Goal: Transaction & Acquisition: Purchase product/service

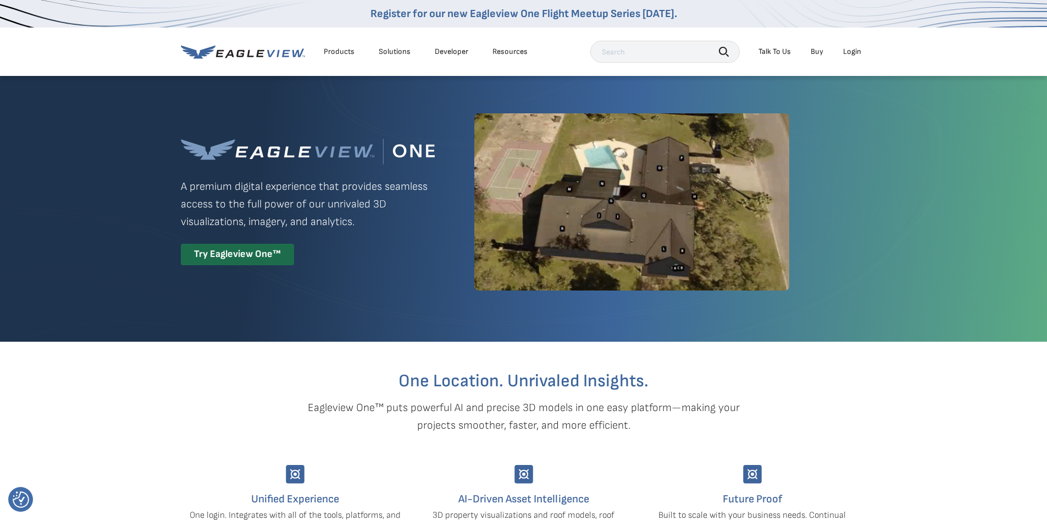
click at [267, 255] on div "Try Eagleview One™" at bounding box center [237, 254] width 113 height 21
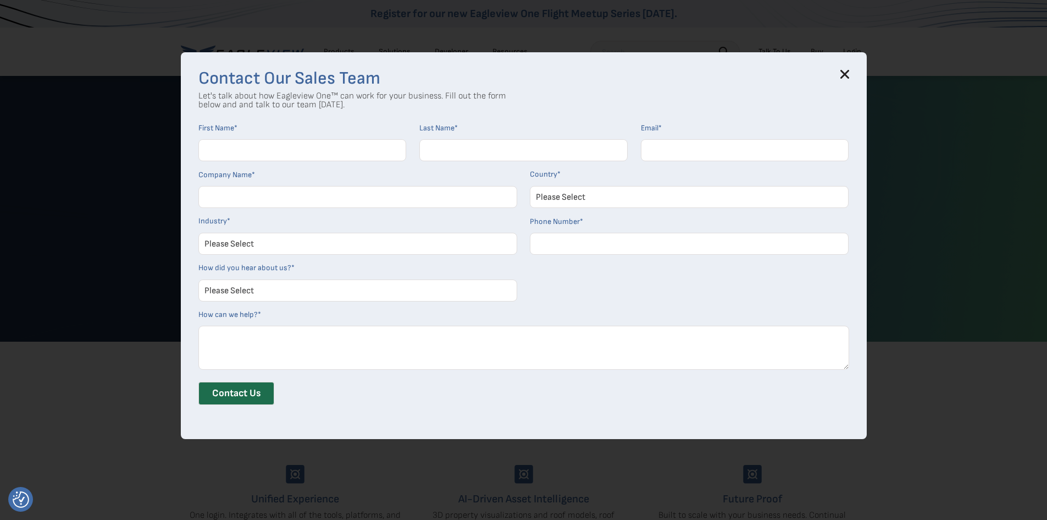
click at [849, 74] on icon at bounding box center [845, 74] width 9 height 9
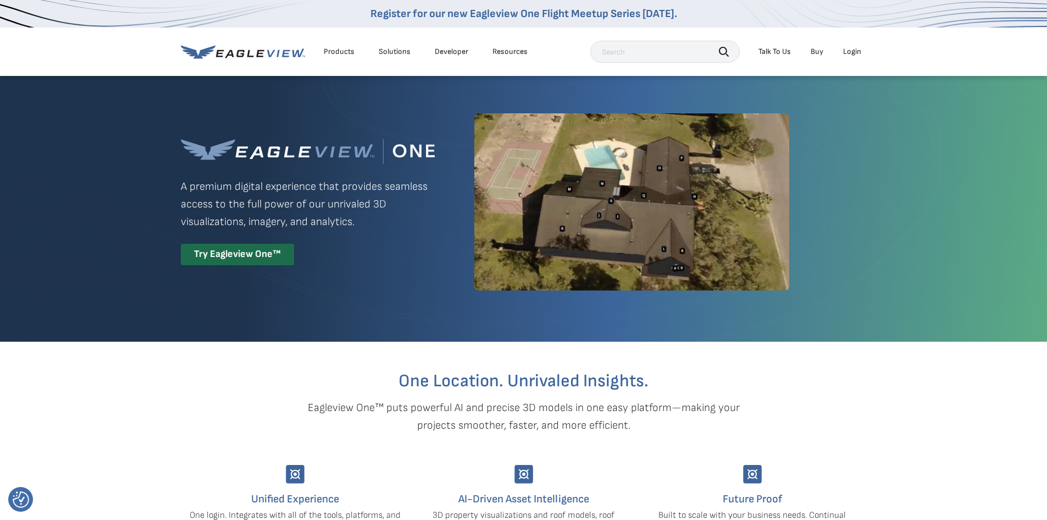
click at [857, 49] on div "Login" at bounding box center [852, 52] width 18 height 10
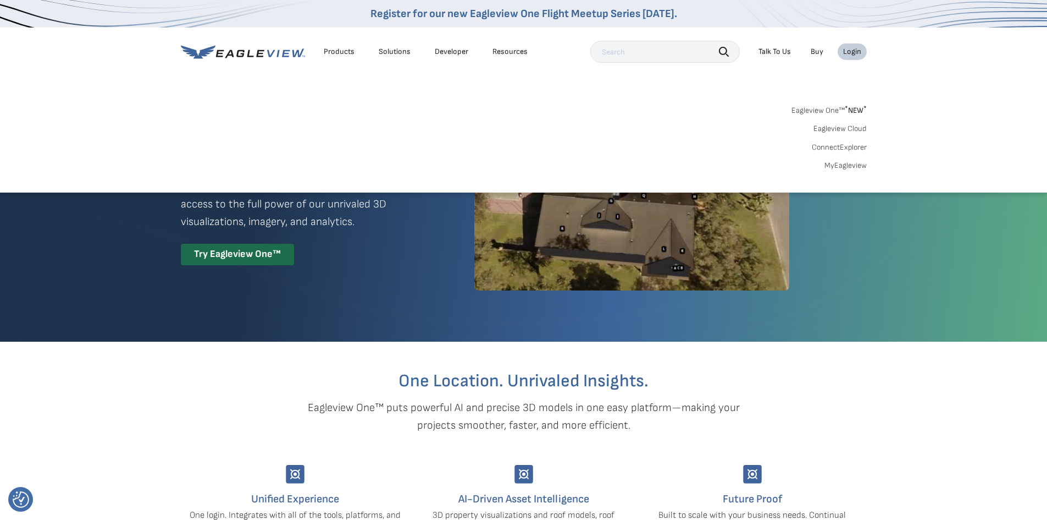
click at [853, 169] on link "MyEagleview" at bounding box center [846, 166] width 42 height 10
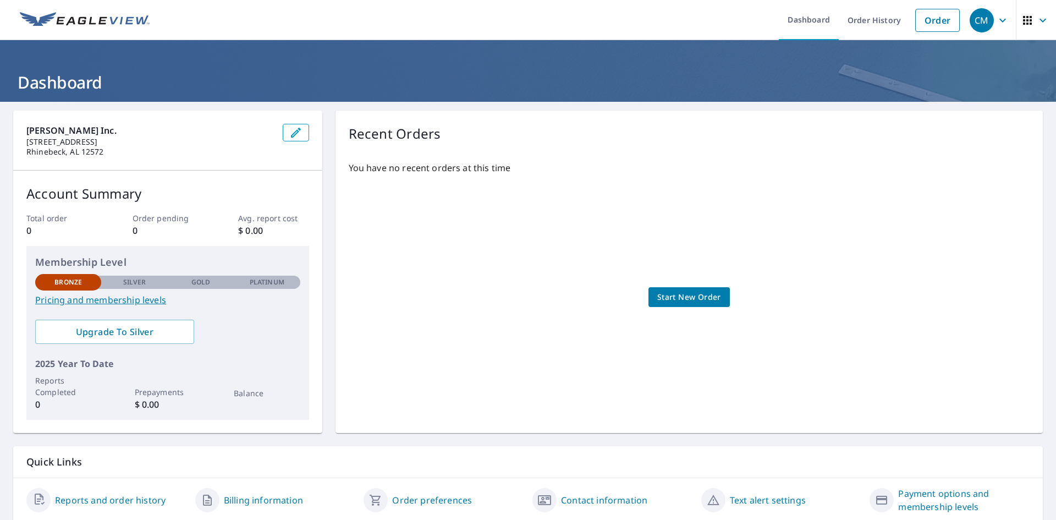
click at [658, 293] on span "Start New Order" at bounding box center [689, 297] width 64 height 14
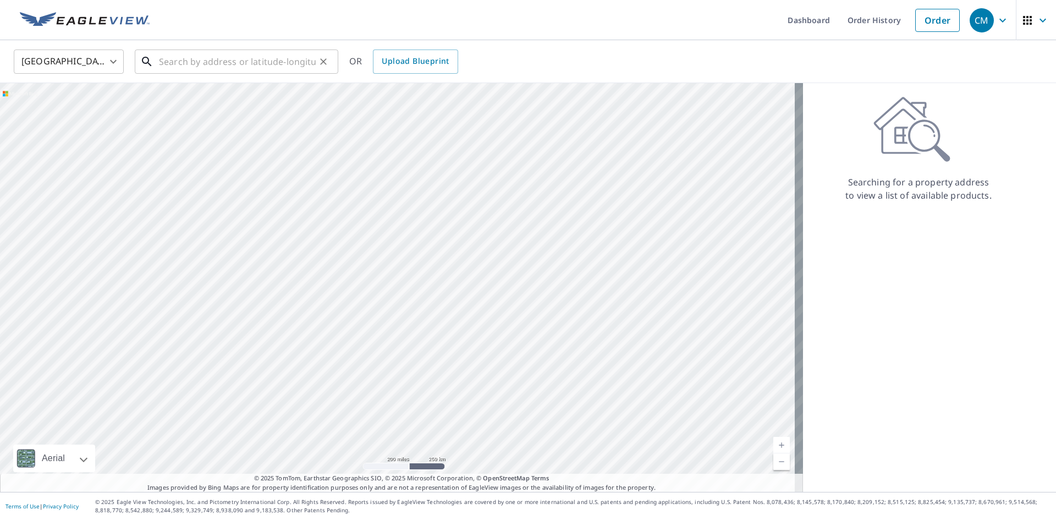
click at [202, 55] on input "text" at bounding box center [237, 61] width 157 height 31
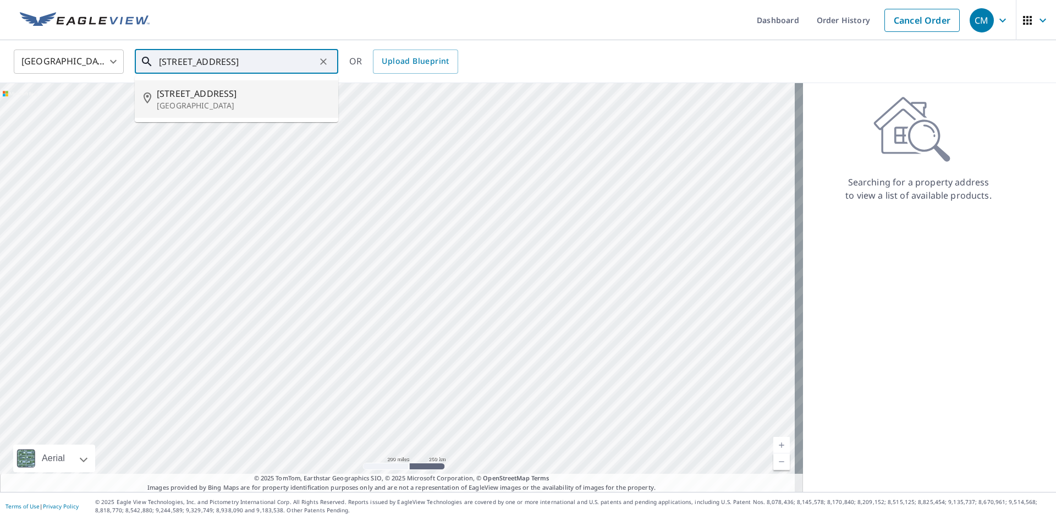
click at [267, 93] on span "[STREET_ADDRESS]" at bounding box center [243, 93] width 173 height 13
type input "74 Longview Rd Clinton Corners, NY 12514"
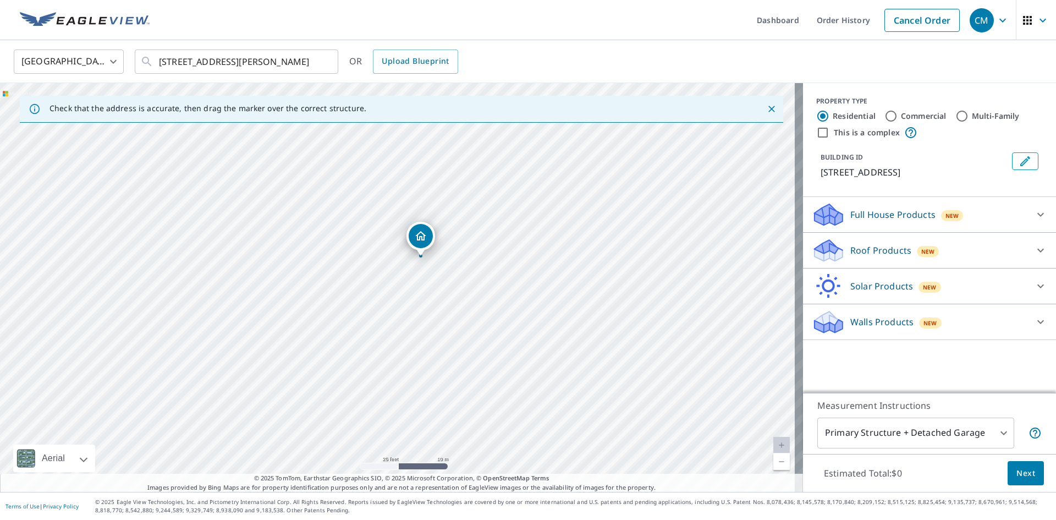
click at [886, 247] on p "Roof Products" at bounding box center [880, 250] width 61 height 13
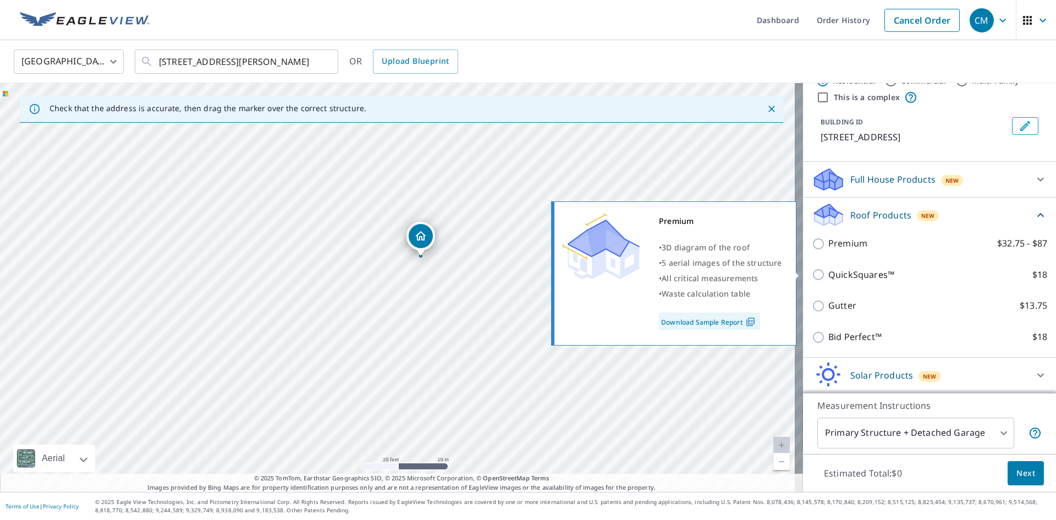
scroll to position [55, 0]
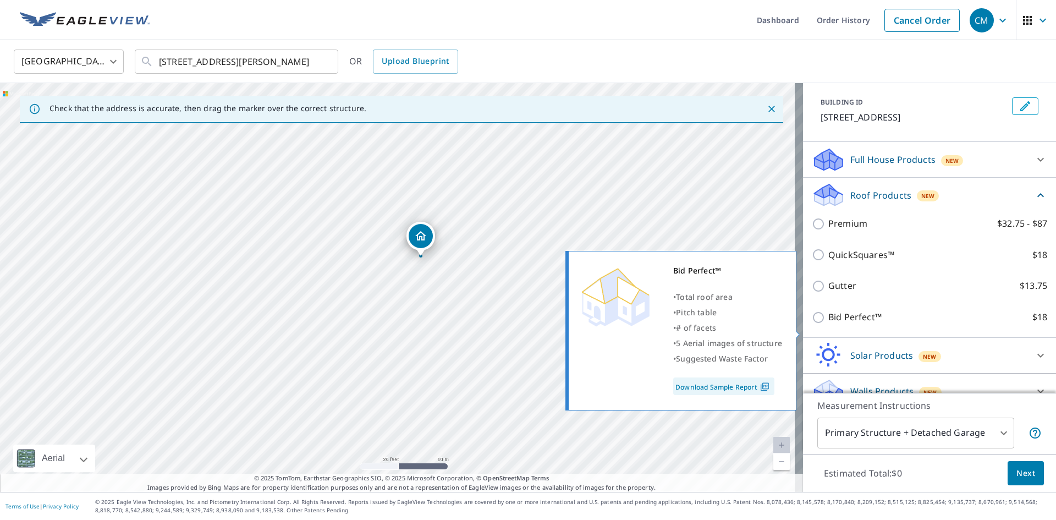
click at [812, 324] on input "Bid Perfect™ $18" at bounding box center [820, 317] width 16 height 13
checkbox input "true"
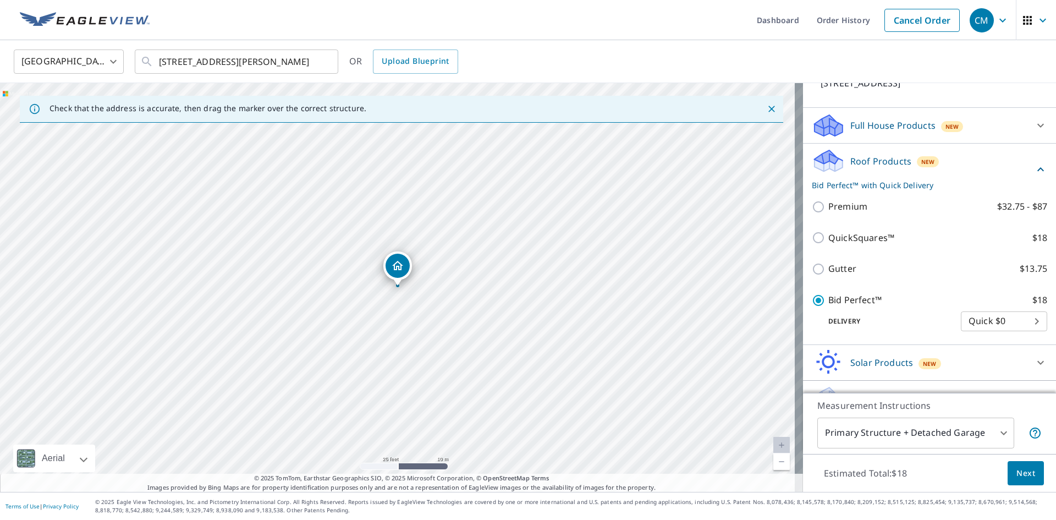
scroll to position [126, 0]
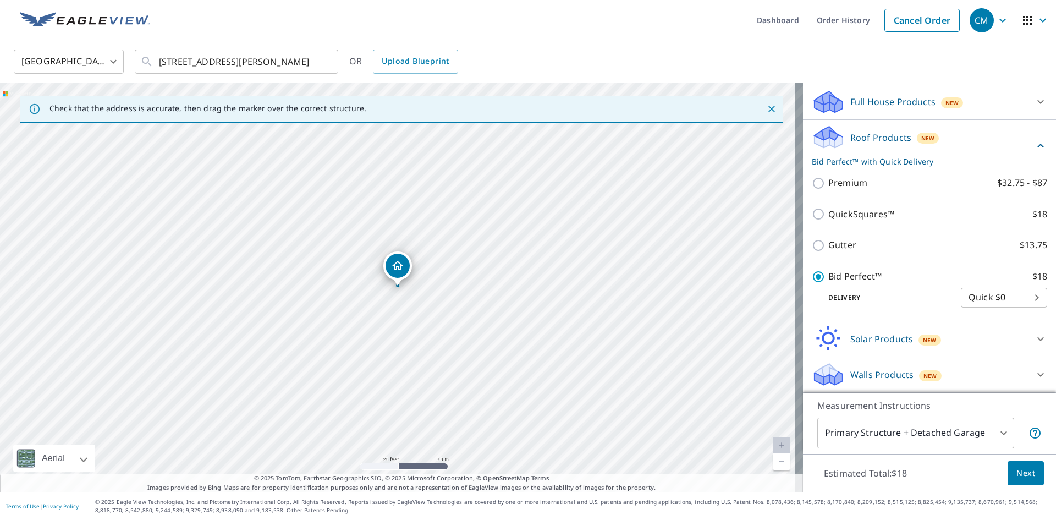
click at [998, 294] on body "CM CM Dashboard Order History Cancel Order CM United States US ​ 74 Longview Rd…" at bounding box center [528, 260] width 1056 height 520
click at [924, 300] on div at bounding box center [528, 260] width 1056 height 520
click at [1000, 436] on body "CM CM Dashboard Order History Cancel Order CM United States US ​ 74 Longview Rd…" at bounding box center [528, 260] width 1056 height 520
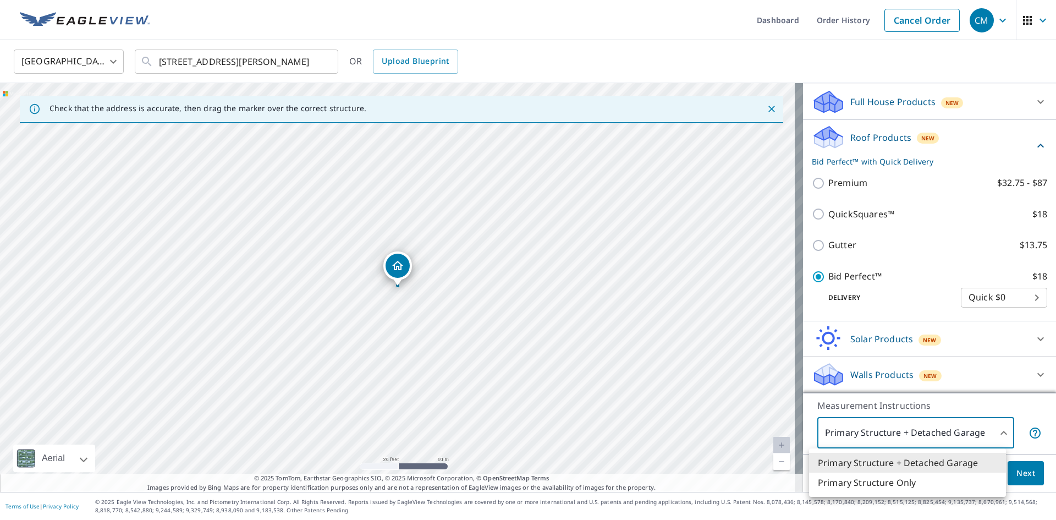
click at [923, 481] on li "Primary Structure Only" at bounding box center [907, 482] width 197 height 20
click at [965, 434] on body "CM CM Dashboard Order History Cancel Order CM United States US ​ 74 Longview Rd…" at bounding box center [528, 260] width 1056 height 520
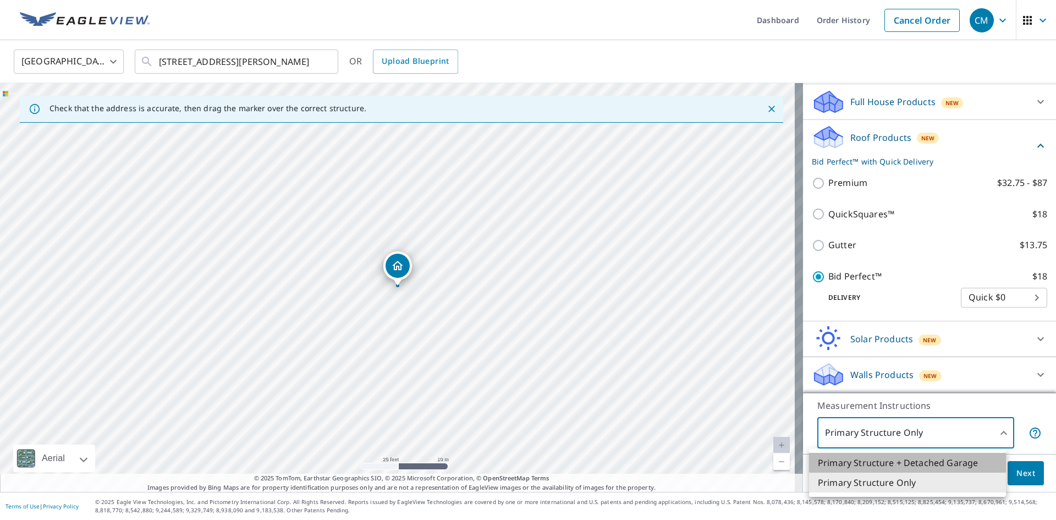
click at [947, 466] on li "Primary Structure + Detached Garage" at bounding box center [907, 462] width 197 height 20
type input "1"
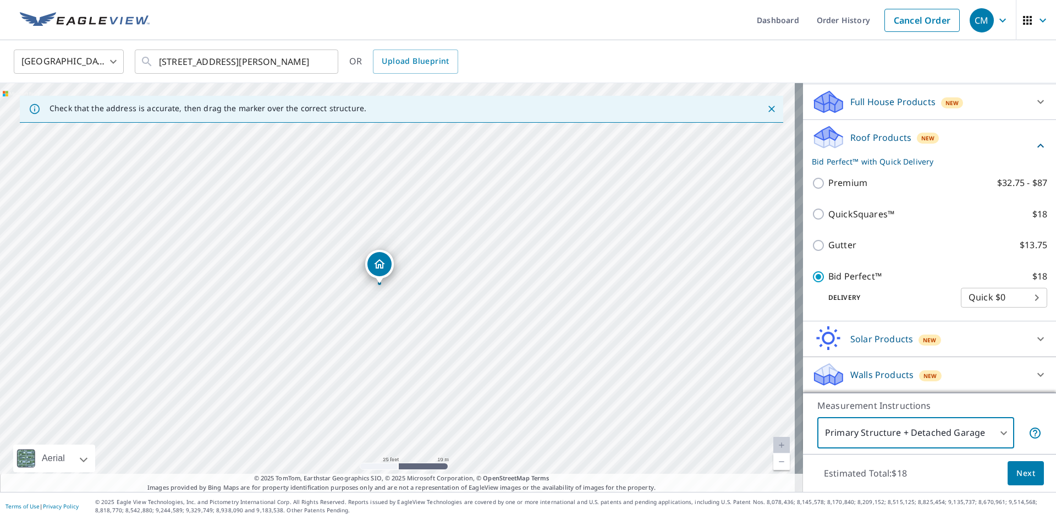
click at [1020, 471] on span "Next" at bounding box center [1025, 473] width 19 height 14
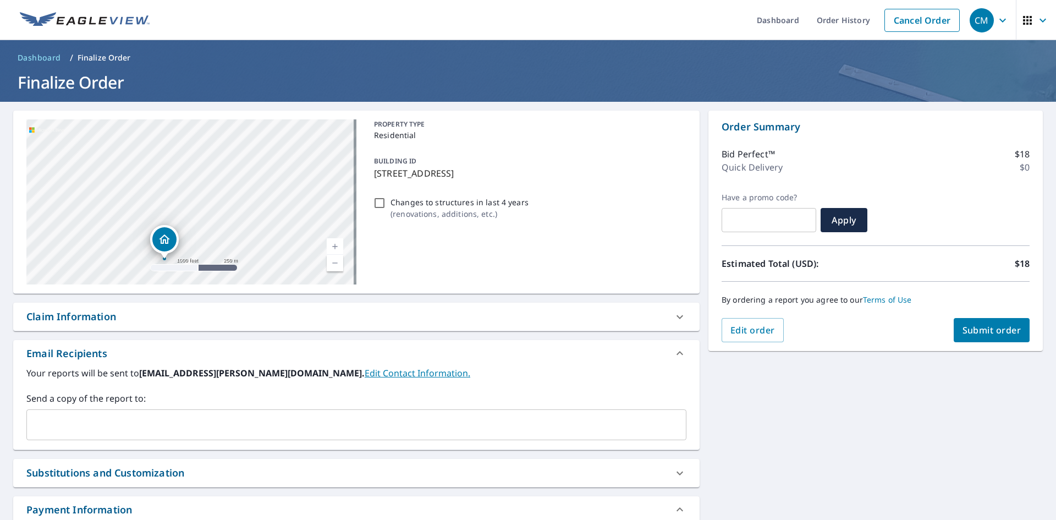
click at [123, 427] on input "text" at bounding box center [347, 424] width 633 height 21
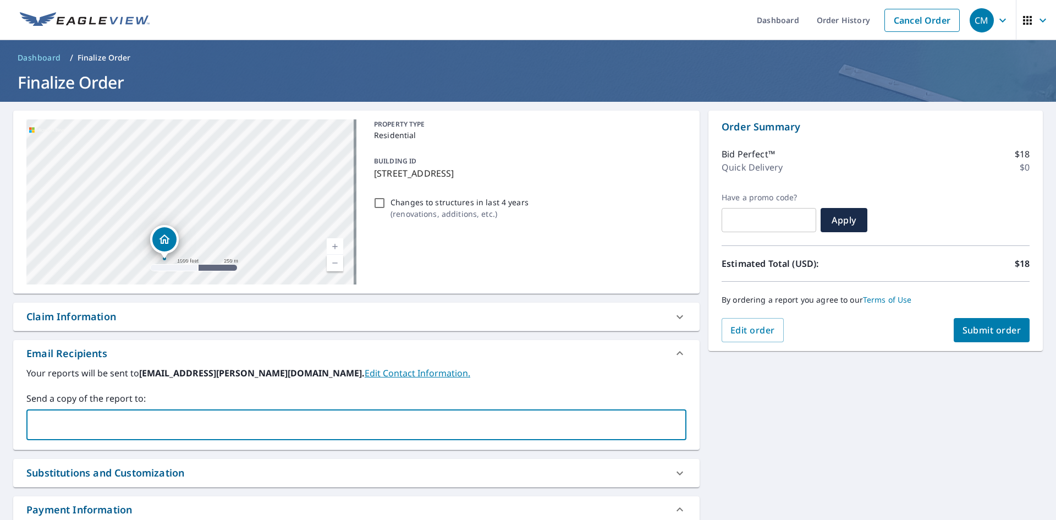
type input "[EMAIL_ADDRESS][PERSON_NAME][DOMAIN_NAME]"
click at [202, 420] on input "[EMAIL_ADDRESS][PERSON_NAME][DOMAIN_NAME]" at bounding box center [347, 424] width 633 height 21
click at [669, 423] on icon "Clear" at bounding box center [674, 424] width 11 height 11
click at [627, 363] on div "Email Recipients" at bounding box center [356, 353] width 686 height 26
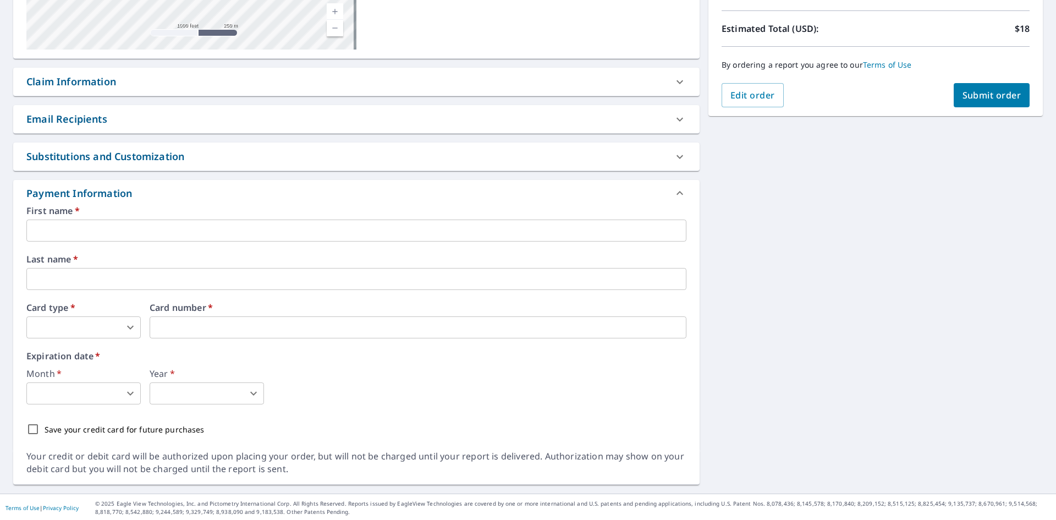
scroll to position [236, 0]
click at [675, 105] on div at bounding box center [679, 117] width 26 height 26
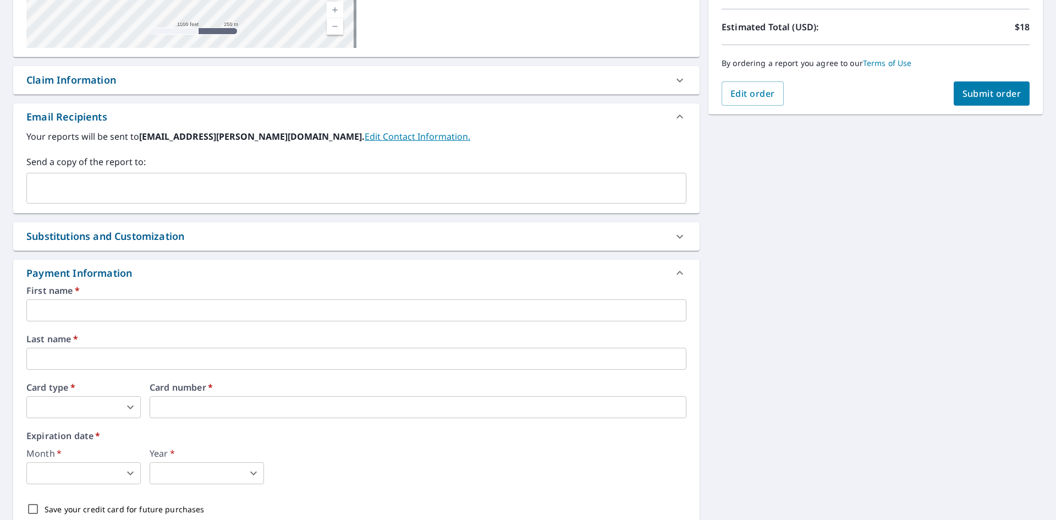
click at [675, 107] on div at bounding box center [679, 116] width 26 height 26
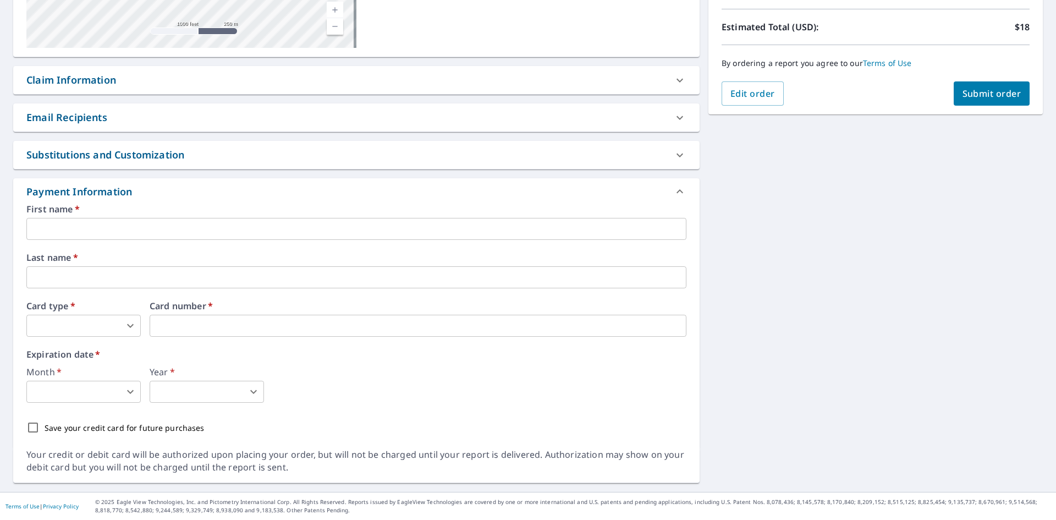
click at [569, 153] on div "Substitutions and Customization" at bounding box center [346, 154] width 640 height 15
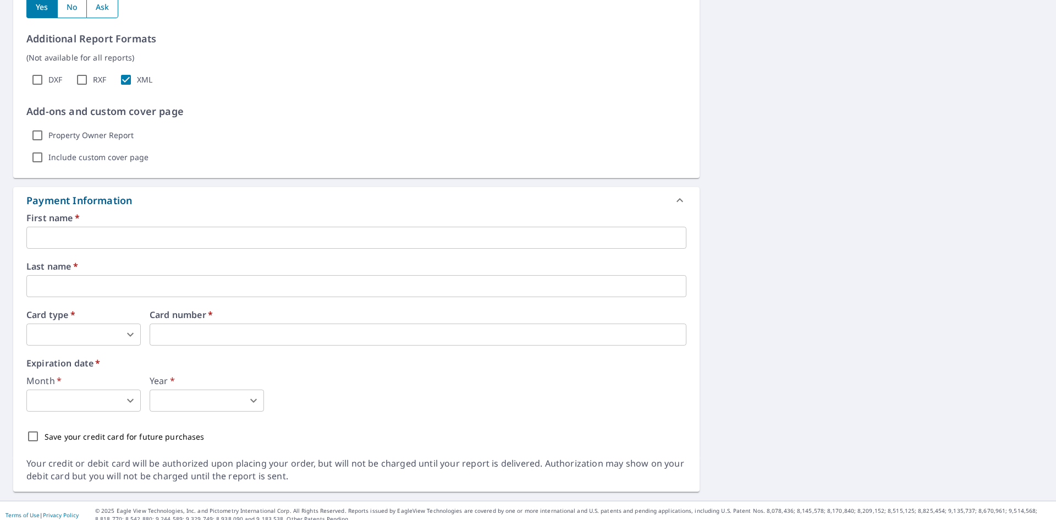
scroll to position [681, 0]
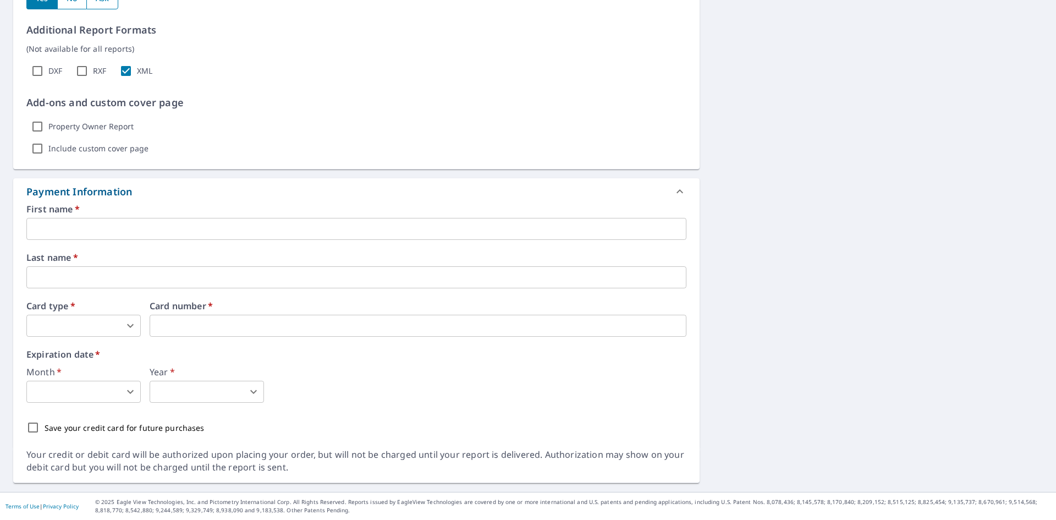
click at [225, 241] on div "First name   * ​ Last name   * ​ Card type   * ​ 0 ​ Card number   * Card numbe…" at bounding box center [356, 322] width 660 height 234
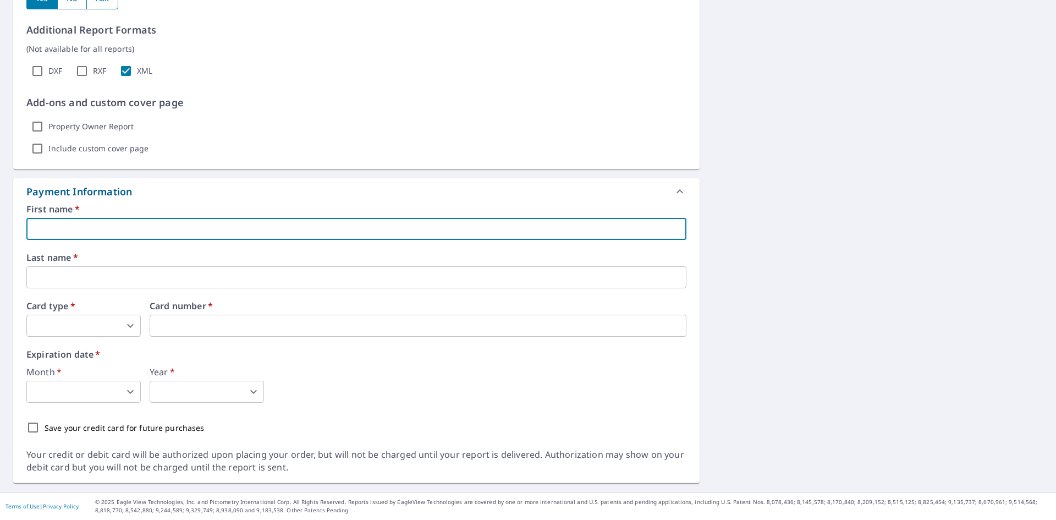
click at [222, 230] on input "text" at bounding box center [356, 229] width 660 height 22
drag, startPoint x: 220, startPoint y: 228, endPoint x: 133, endPoint y: 228, distance: 86.9
click at [135, 228] on input "text" at bounding box center [356, 229] width 660 height 22
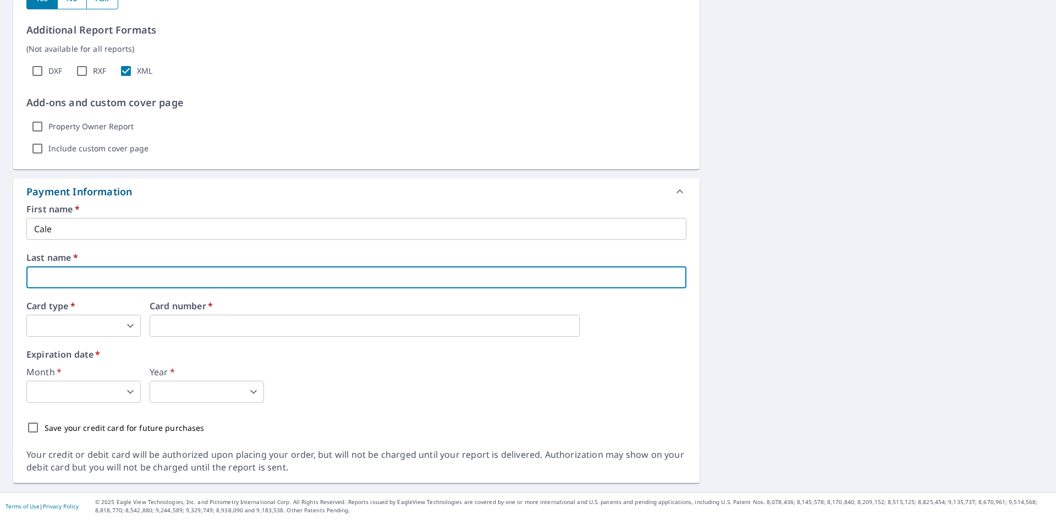
click at [166, 216] on div "First name   * Cale ​" at bounding box center [356, 222] width 660 height 35
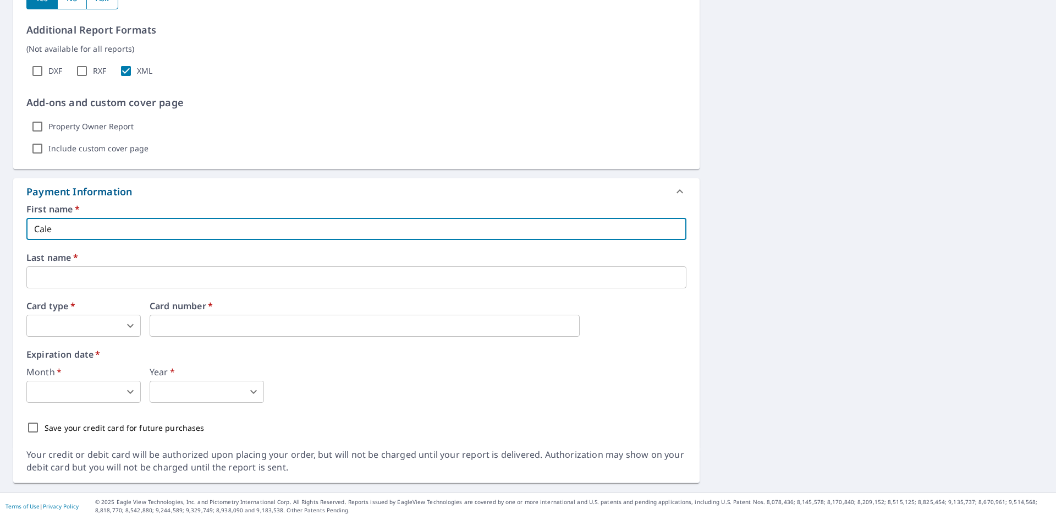
click at [144, 219] on input "Cale" at bounding box center [356, 229] width 660 height 22
type input "Caleb"
click at [49, 273] on input "text" at bounding box center [356, 277] width 660 height 22
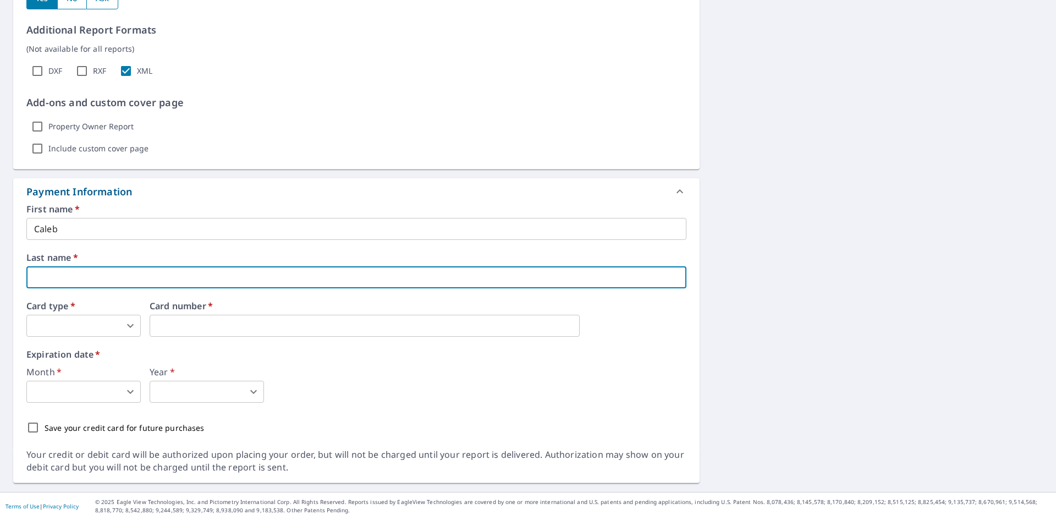
type input "[PERSON_NAME]"
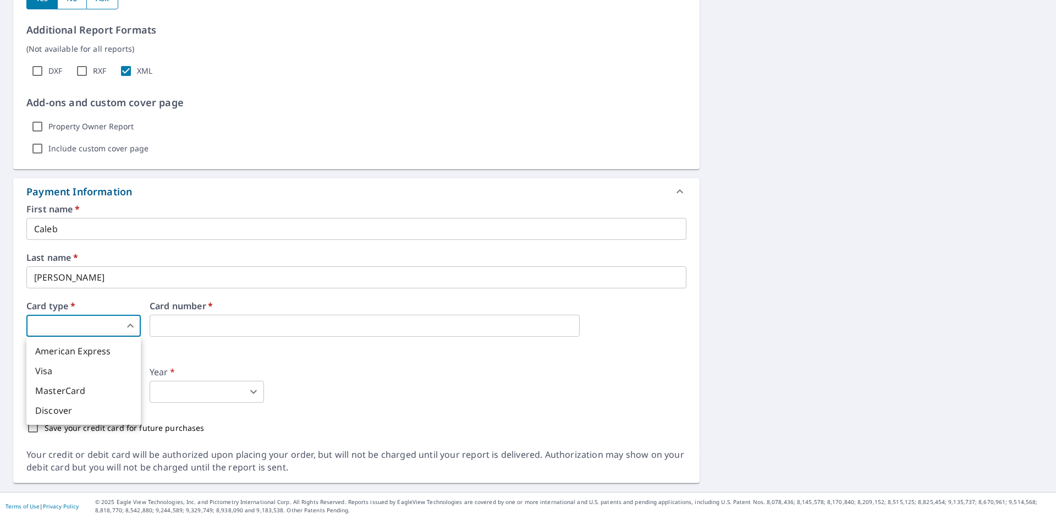
click at [89, 317] on body "CM CM Dashboard Order History Cancel Order CM Dashboard / Finalize Order Finali…" at bounding box center [528, 260] width 1056 height 520
drag, startPoint x: 102, startPoint y: 374, endPoint x: 131, endPoint y: 351, distance: 36.8
click at [102, 373] on li "Visa" at bounding box center [83, 371] width 114 height 20
type input "2"
click at [108, 394] on body "CM CM Dashboard Order History Cancel Order CM Dashboard / Finalize Order Finali…" at bounding box center [528, 260] width 1056 height 520
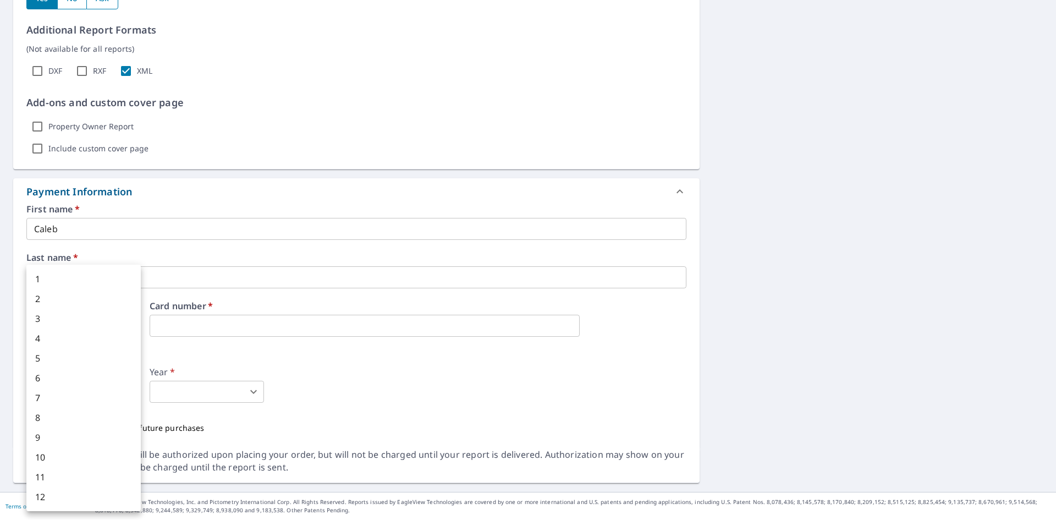
click at [103, 373] on li "6" at bounding box center [83, 378] width 114 height 20
type input "6"
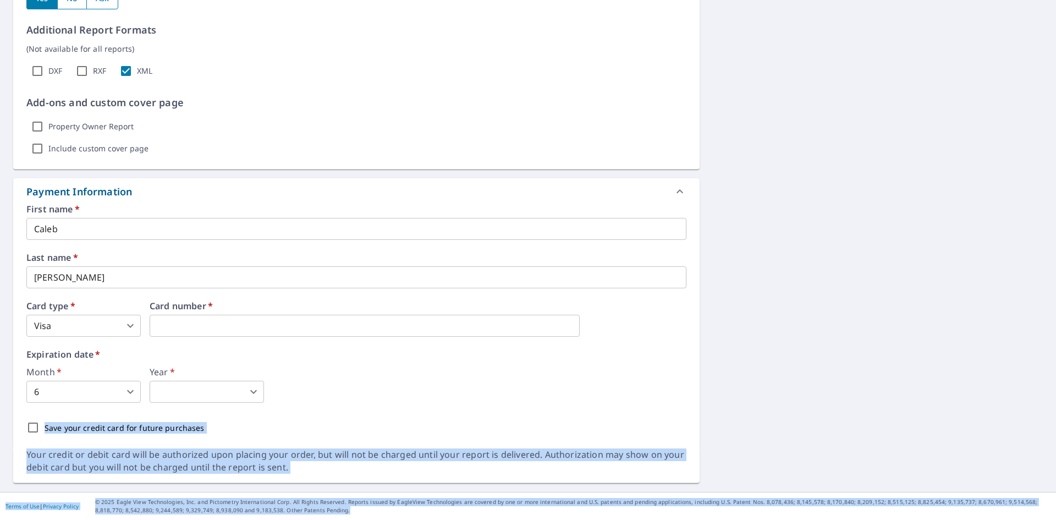
click at [237, 393] on body "CM CM Dashboard Order History Cancel Order CM Dashboard / Finalize Order Finali…" at bounding box center [528, 260] width 1056 height 520
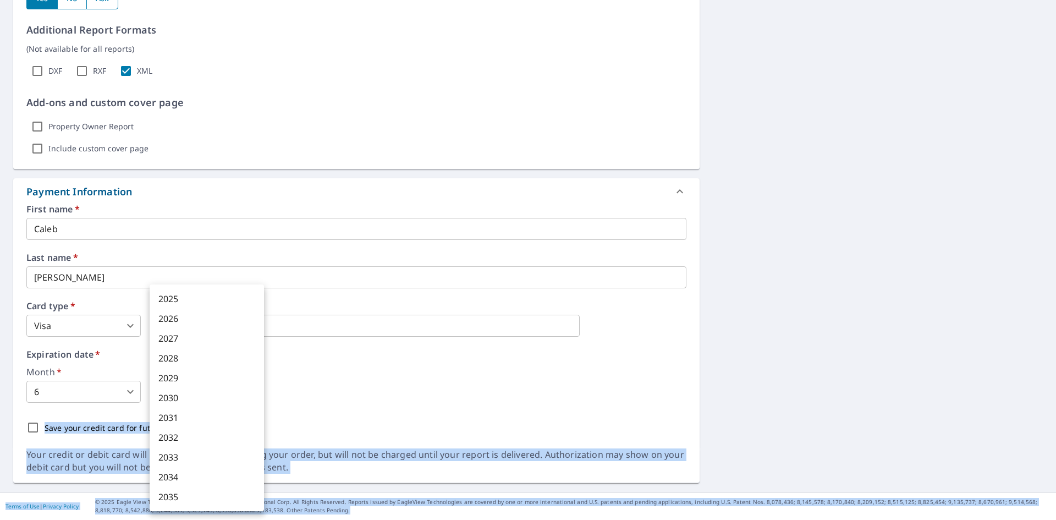
click at [223, 368] on li "2029" at bounding box center [207, 378] width 114 height 20
type input "2029"
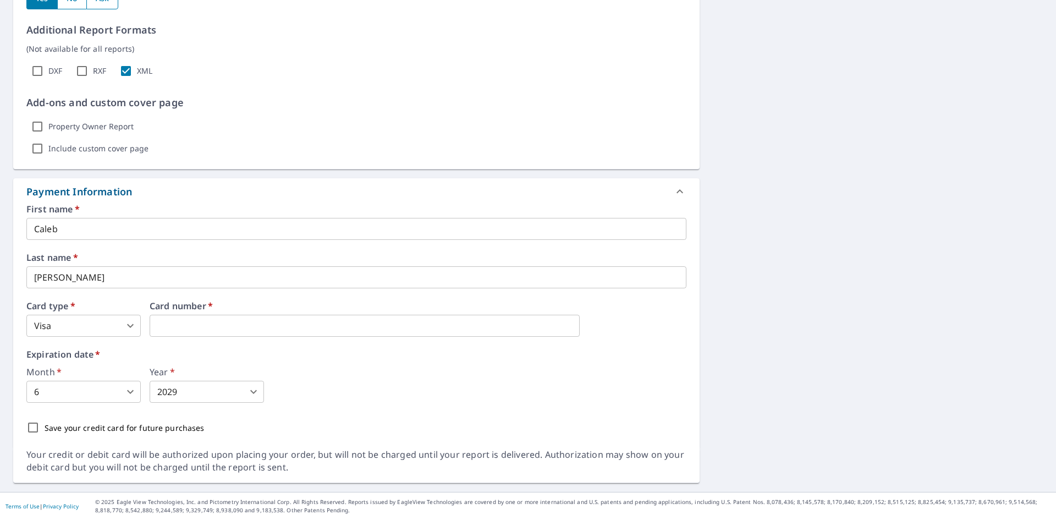
click at [38, 432] on div "Save your credit card for future purchases" at bounding box center [356, 427] width 660 height 23
click at [38, 432] on input "Save your credit card for future purchases" at bounding box center [32, 427] width 23 height 23
checkbox input "true"
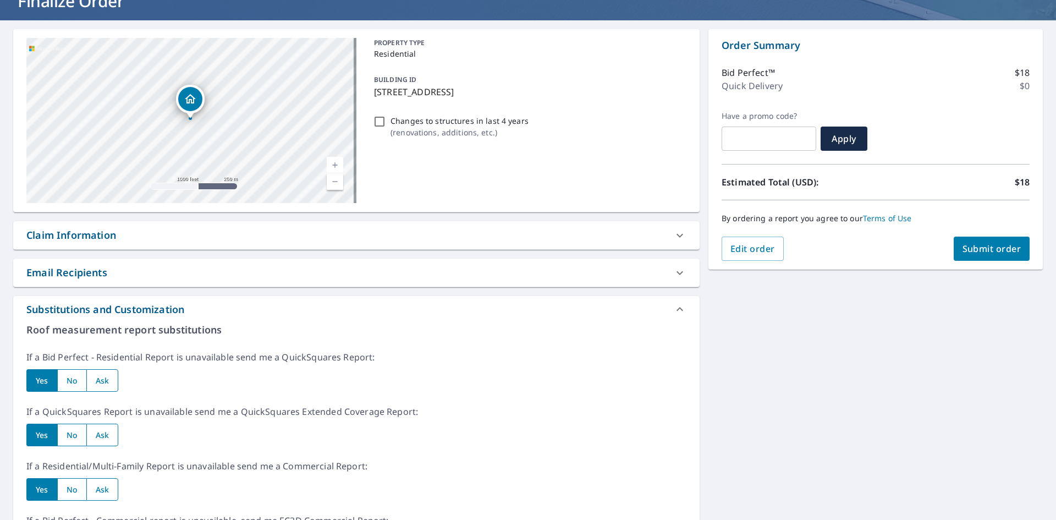
scroll to position [0, 0]
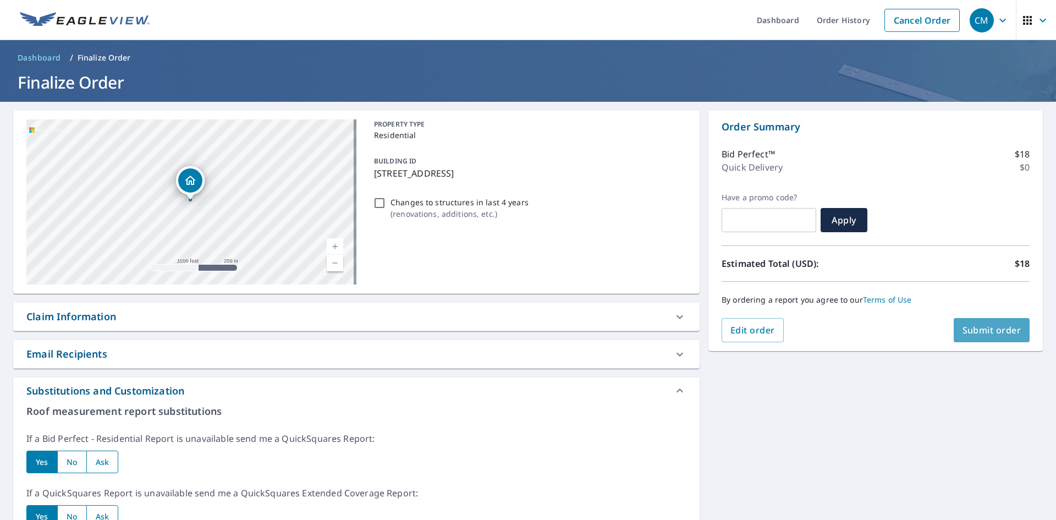
click at [985, 326] on span "Submit order" at bounding box center [991, 330] width 59 height 12
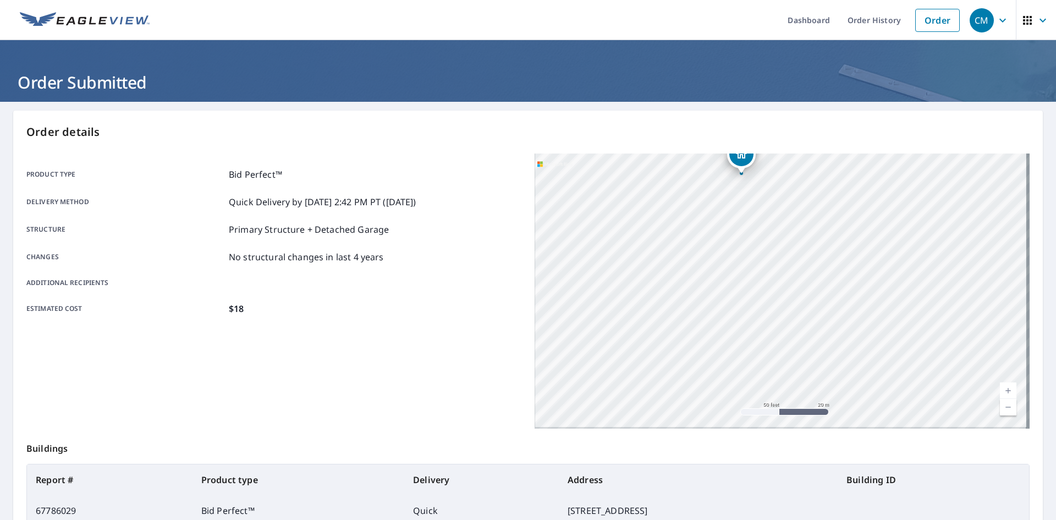
drag, startPoint x: 812, startPoint y: 359, endPoint x: 866, endPoint y: 258, distance: 114.1
click at [866, 258] on div "74 Longview Rd Clinton Corners, NY 12514" at bounding box center [781, 290] width 495 height 275
drag, startPoint x: 824, startPoint y: 312, endPoint x: 838, endPoint y: 186, distance: 126.2
click at [838, 187] on div "74 Longview Rd Clinton Corners, NY 12514" at bounding box center [781, 290] width 495 height 275
drag, startPoint x: 743, startPoint y: 290, endPoint x: 923, endPoint y: 409, distance: 215.5
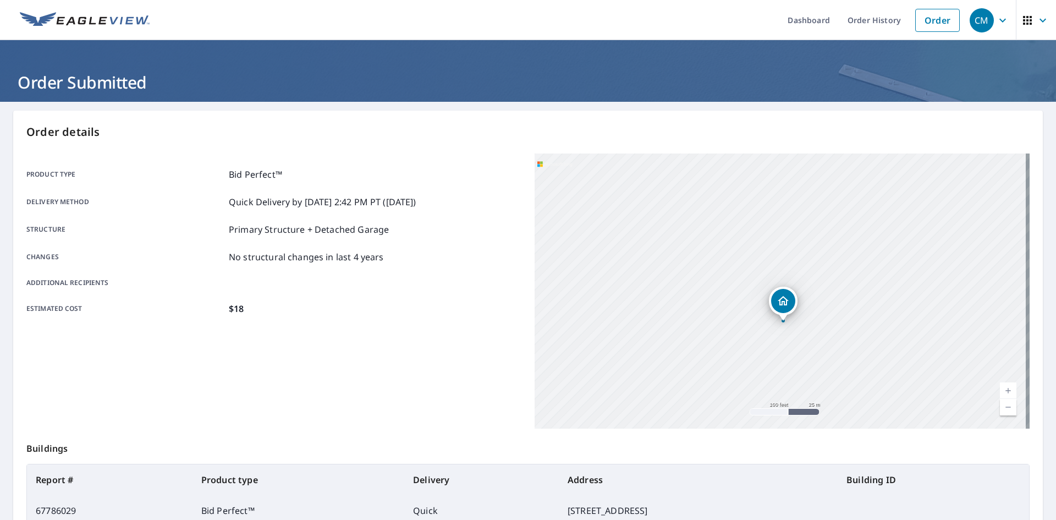
click at [923, 409] on div "74 Longview Rd Clinton Corners, NY 12514" at bounding box center [781, 290] width 495 height 275
drag, startPoint x: 865, startPoint y: 309, endPoint x: 882, endPoint y: 371, distance: 63.7
click at [882, 371] on div "74 Longview Rd Clinton Corners, NY 12514" at bounding box center [781, 290] width 495 height 275
drag, startPoint x: 862, startPoint y: 371, endPoint x: 813, endPoint y: 428, distance: 74.8
click at [813, 428] on div "74 Longview Rd Clinton Corners, NY 12514" at bounding box center [781, 290] width 495 height 275
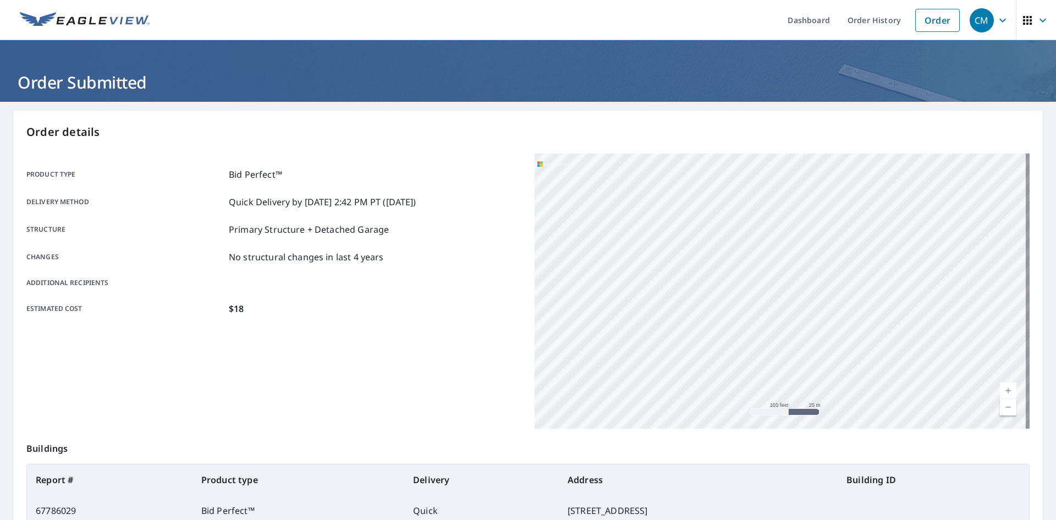
drag, startPoint x: 827, startPoint y: 354, endPoint x: 823, endPoint y: 386, distance: 32.8
click at [823, 386] on div "74 Longview Rd Clinton Corners, NY 12514" at bounding box center [781, 290] width 495 height 275
drag, startPoint x: 863, startPoint y: 323, endPoint x: 842, endPoint y: 404, distance: 84.0
click at [842, 404] on div "74 Longview Rd Clinton Corners, NY 12514" at bounding box center [781, 290] width 495 height 275
drag, startPoint x: 688, startPoint y: 359, endPoint x: 913, endPoint y: 219, distance: 264.5
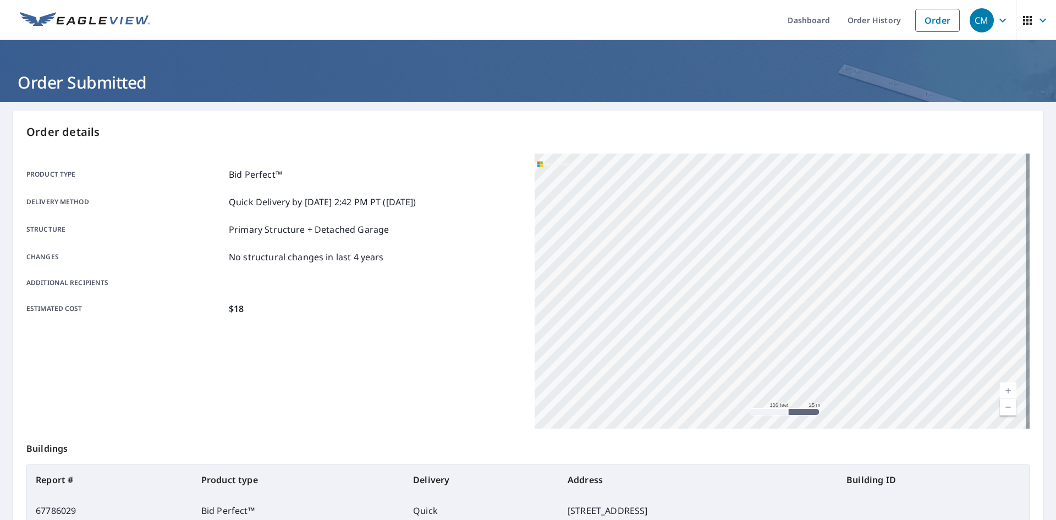
click at [913, 219] on div "74 Longview Rd Clinton Corners, NY 12514" at bounding box center [781, 290] width 495 height 275
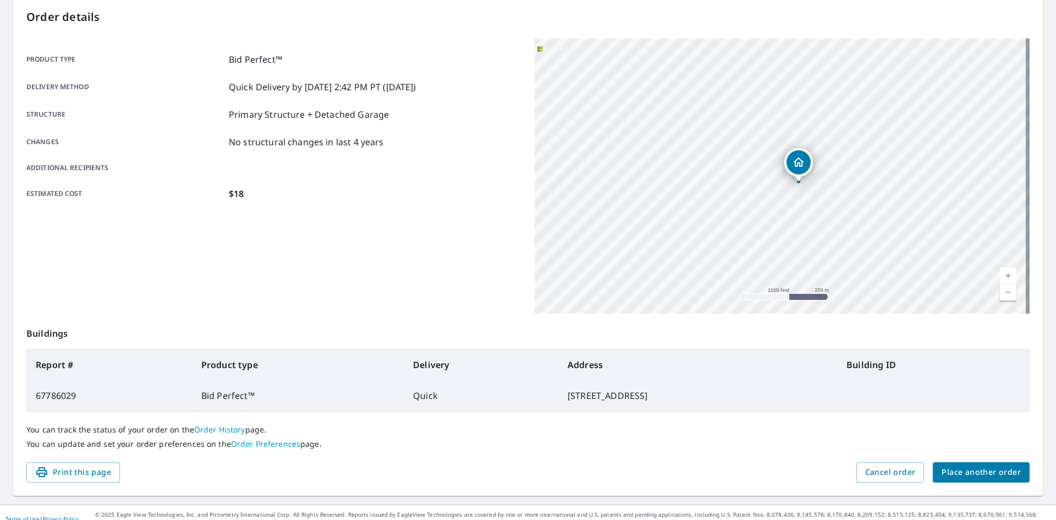
scroll to position [128, 0]
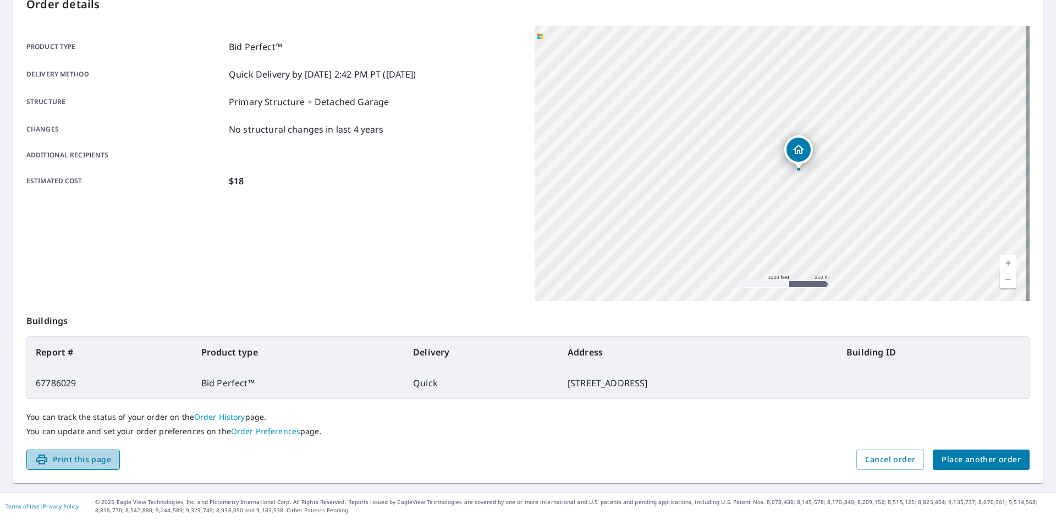
click at [101, 464] on span "Print this page" at bounding box center [73, 459] width 76 height 14
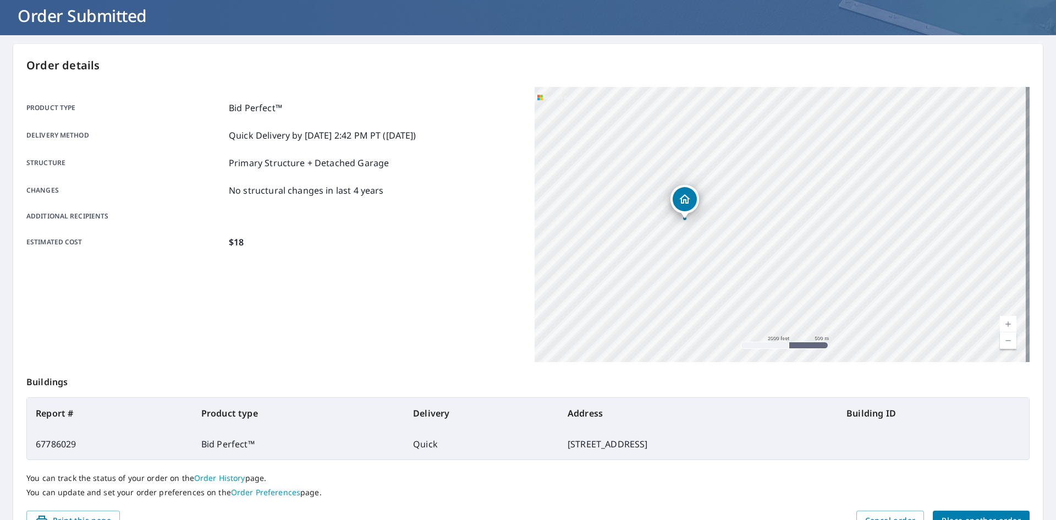
scroll to position [0, 0]
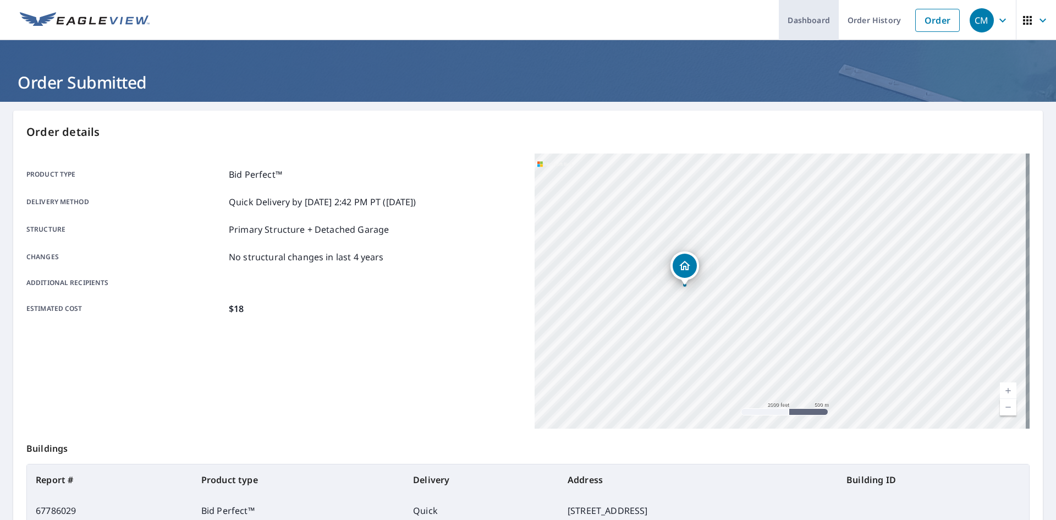
click at [794, 21] on link "Dashboard" at bounding box center [809, 20] width 60 height 40
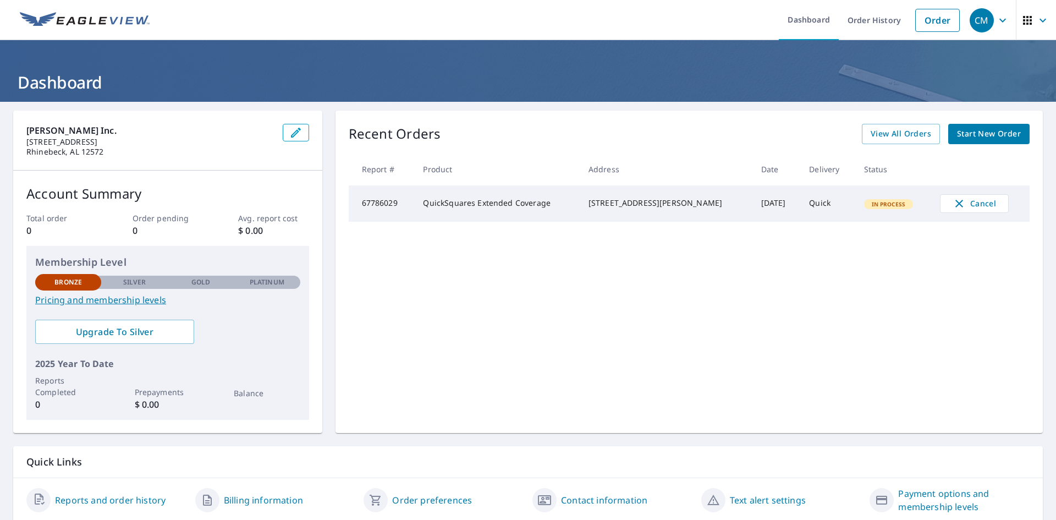
click at [130, 284] on p "Silver" at bounding box center [134, 282] width 23 height 10
click at [846, 24] on link "Order History" at bounding box center [873, 20] width 71 height 40
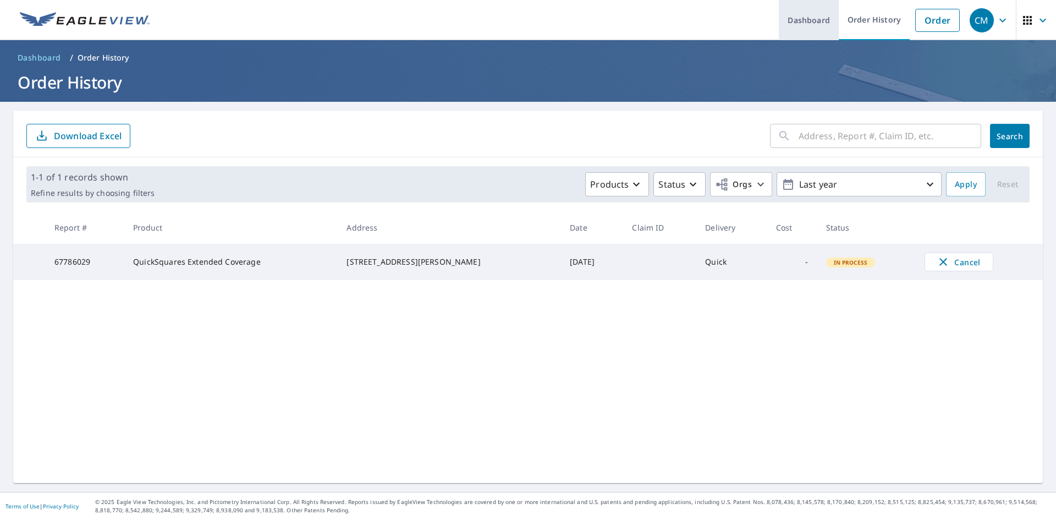
click at [798, 23] on link "Dashboard" at bounding box center [809, 20] width 60 height 40
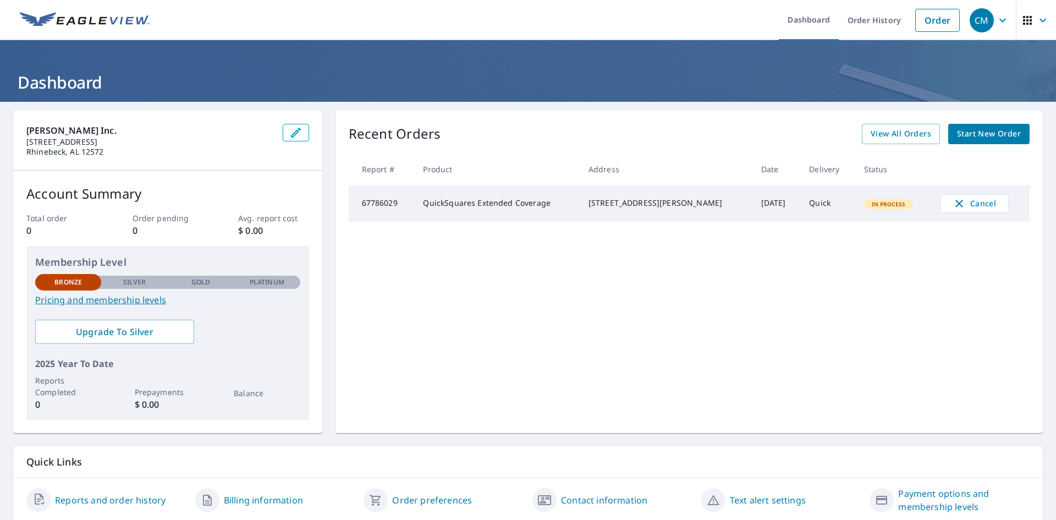
click at [634, 197] on div "[STREET_ADDRESS][PERSON_NAME]" at bounding box center [665, 202] width 155 height 11
click at [357, 206] on td "67786029" at bounding box center [382, 203] width 66 height 36
click at [354, 190] on td "67786029" at bounding box center [382, 203] width 66 height 36
click at [379, 201] on td "67786029" at bounding box center [382, 203] width 66 height 36
click at [147, 296] on link "Pricing and membership levels" at bounding box center [167, 299] width 265 height 13
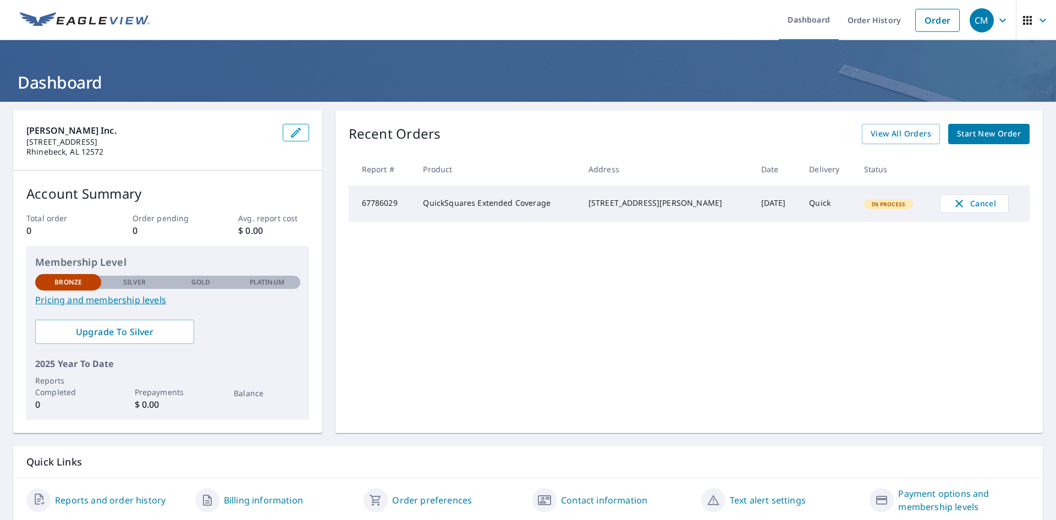
click at [550, 362] on div "Recent Orders View All Orders Start New Order Report # Product Address Date Del…" at bounding box center [688, 272] width 707 height 322
click at [590, 208] on div "[STREET_ADDRESS][PERSON_NAME]" at bounding box center [665, 202] width 155 height 11
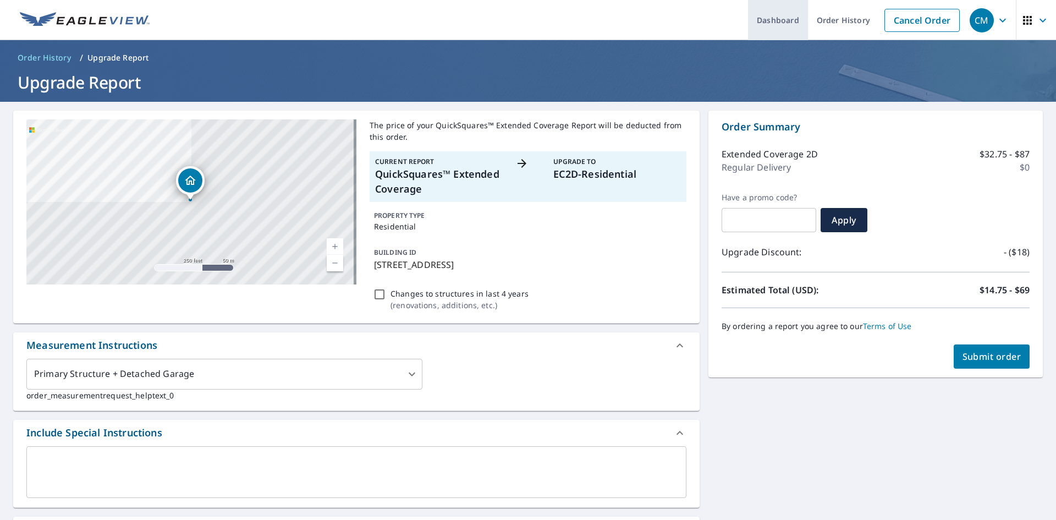
click at [788, 5] on link "Dashboard" at bounding box center [778, 20] width 60 height 40
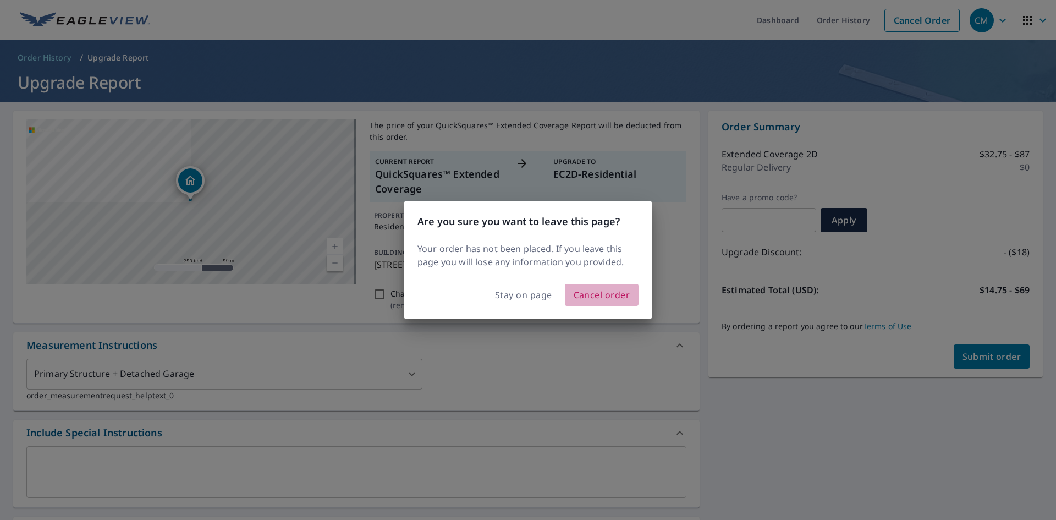
click at [597, 303] on button "Cancel order" at bounding box center [602, 295] width 74 height 22
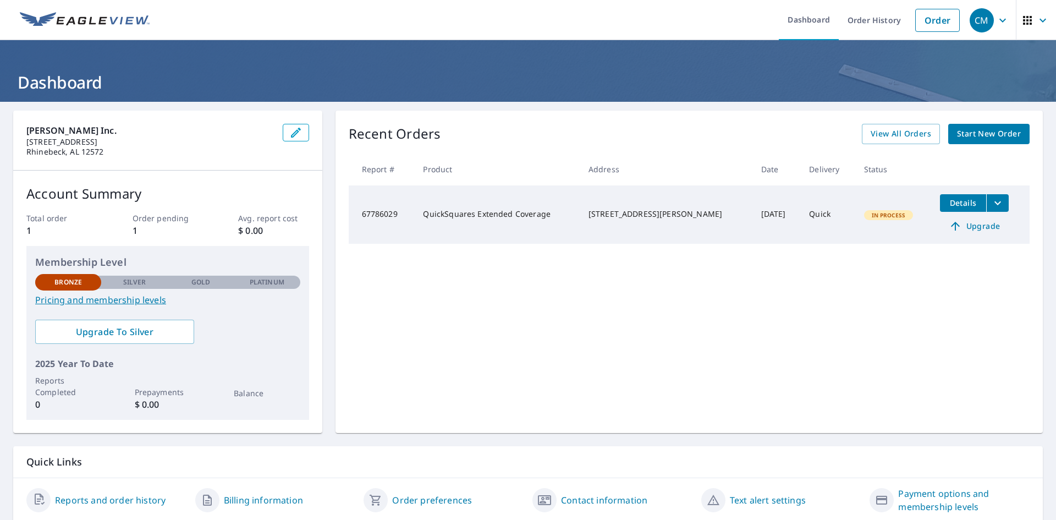
click at [606, 211] on div "[STREET_ADDRESS][PERSON_NAME]" at bounding box center [665, 213] width 155 height 11
click at [996, 206] on button "filesDropdownBtn-67786029" at bounding box center [997, 203] width 23 height 18
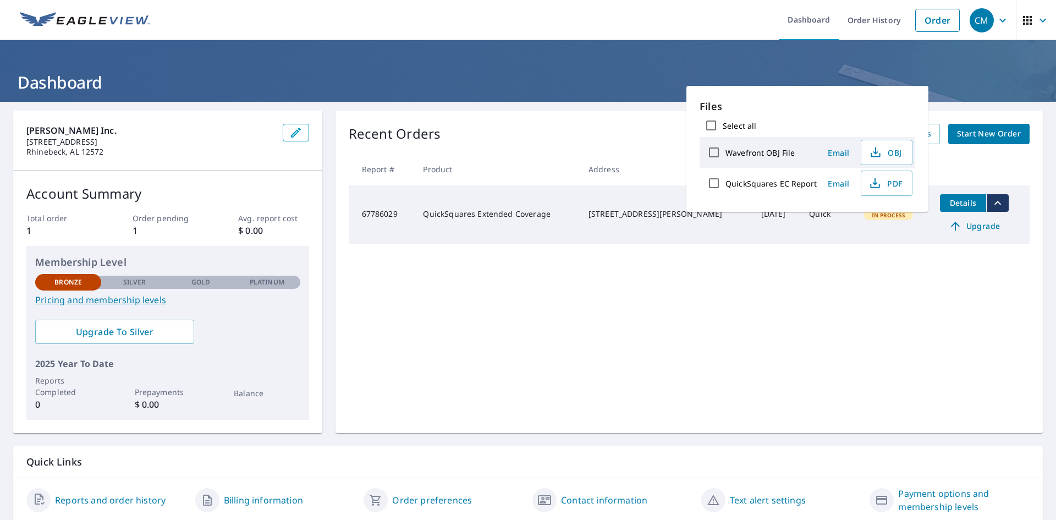
click at [996, 206] on button "filesDropdownBtn-67786029" at bounding box center [997, 203] width 23 height 18
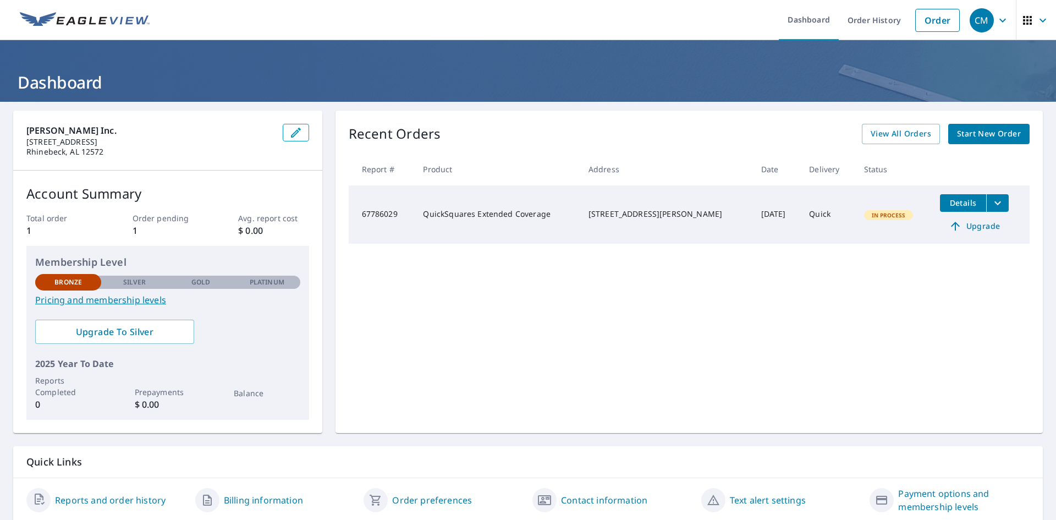
click at [946, 207] on span "Details" at bounding box center [962, 202] width 33 height 10
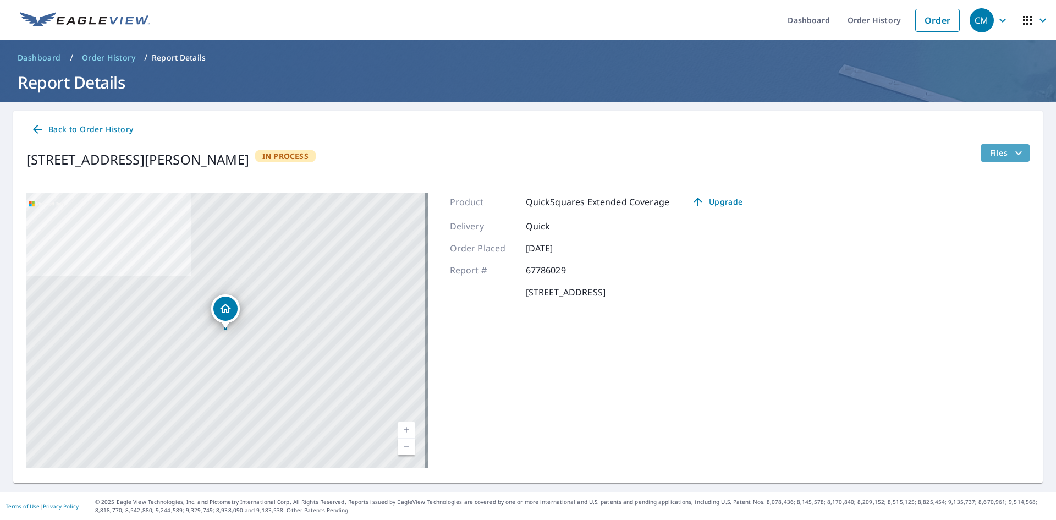
click at [1012, 157] on icon "filesDropdownBtn-67786029" at bounding box center [1018, 152] width 13 height 13
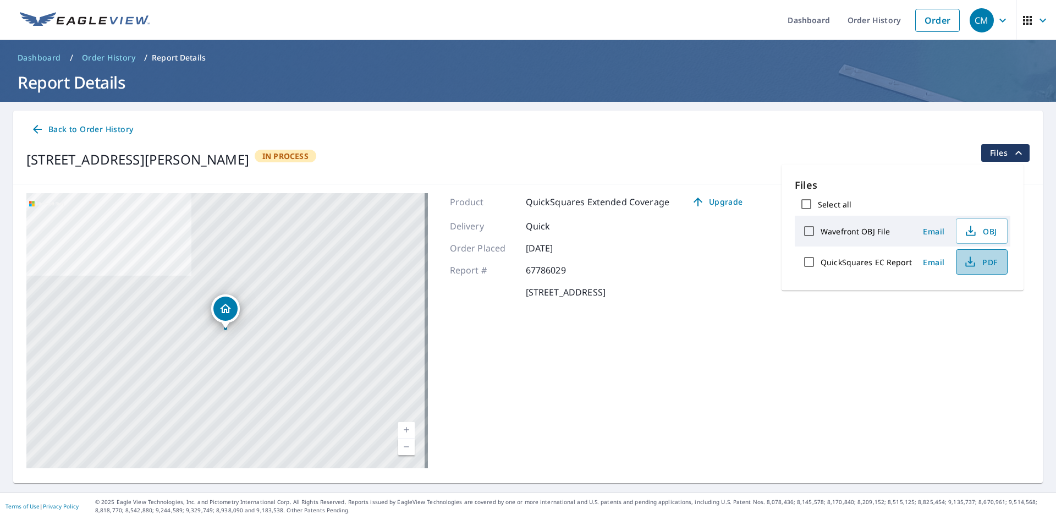
click at [974, 271] on button "PDF" at bounding box center [982, 261] width 52 height 25
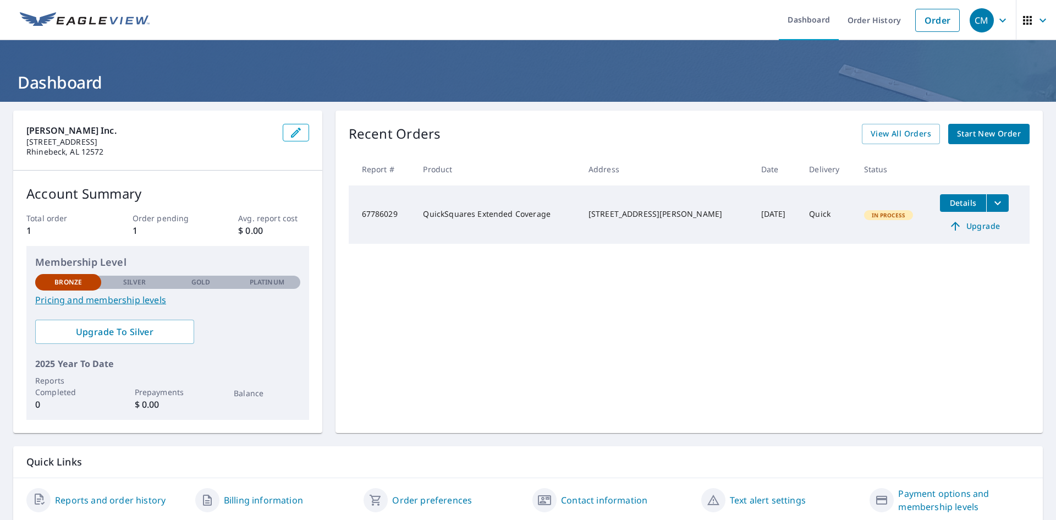
click at [868, 218] on span "In Process" at bounding box center [888, 215] width 47 height 8
click at [993, 202] on icon "filesDropdownBtn-67786029" at bounding box center [997, 202] width 13 height 13
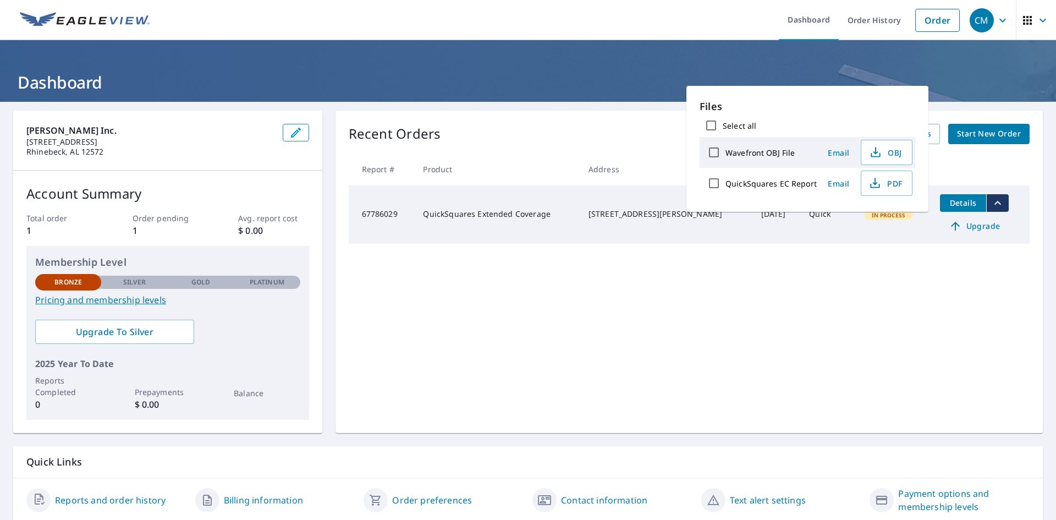
click at [790, 281] on div "Recent Orders View All Orders Start New Order Report # Product Address Date Del…" at bounding box center [688, 272] width 707 height 322
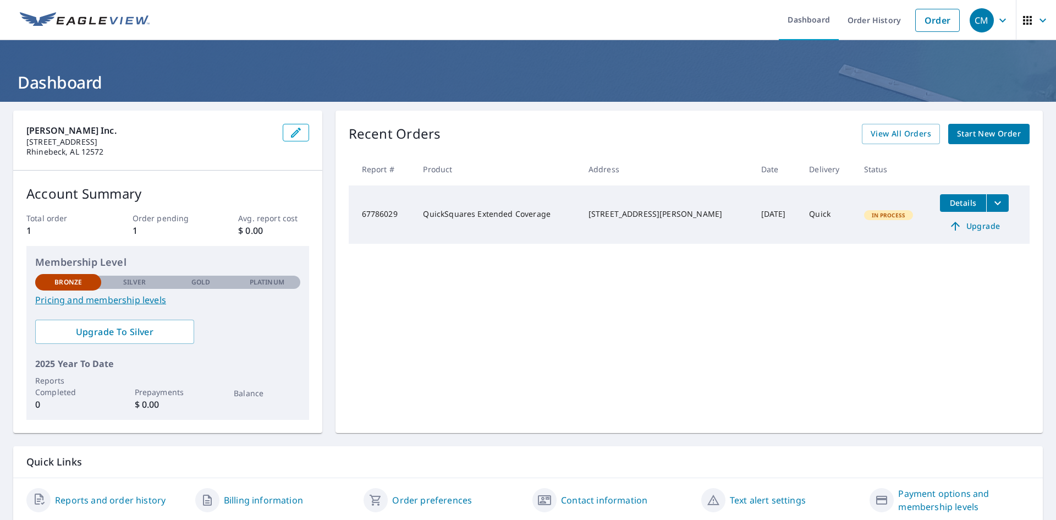
click at [956, 200] on span "Details" at bounding box center [962, 202] width 33 height 10
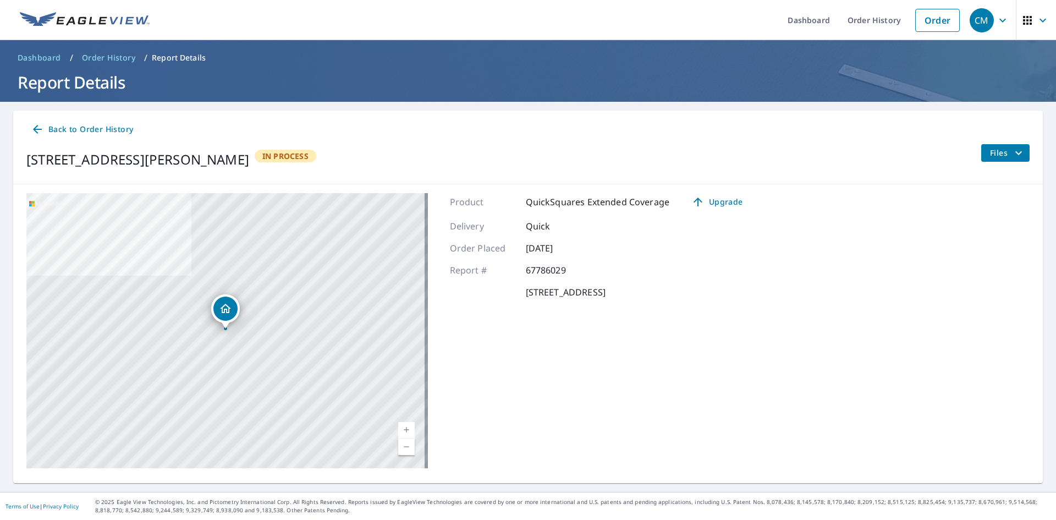
click at [316, 164] on div "74 Longview Rd Clinton Corners, NY 12514 In Process" at bounding box center [171, 159] width 290 height 31
click at [87, 126] on span "Back to Order History" at bounding box center [82, 130] width 102 height 14
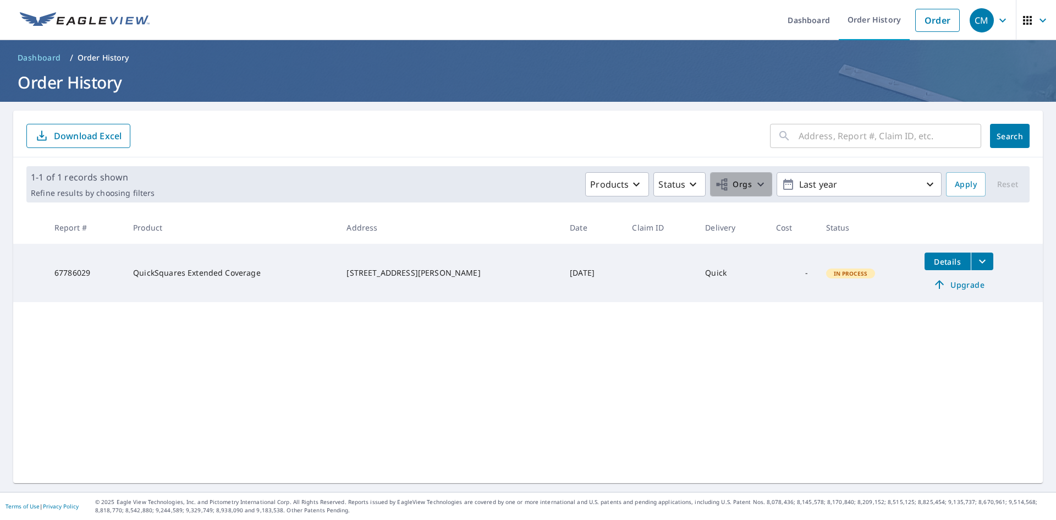
click at [740, 173] on button "Orgs" at bounding box center [741, 184] width 62 height 24
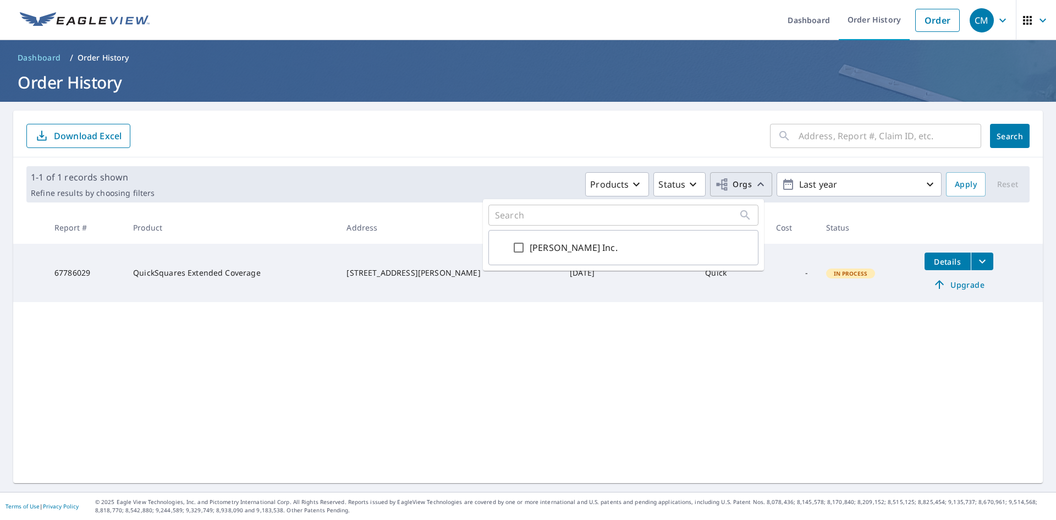
click at [739, 174] on button "Orgs" at bounding box center [741, 184] width 62 height 24
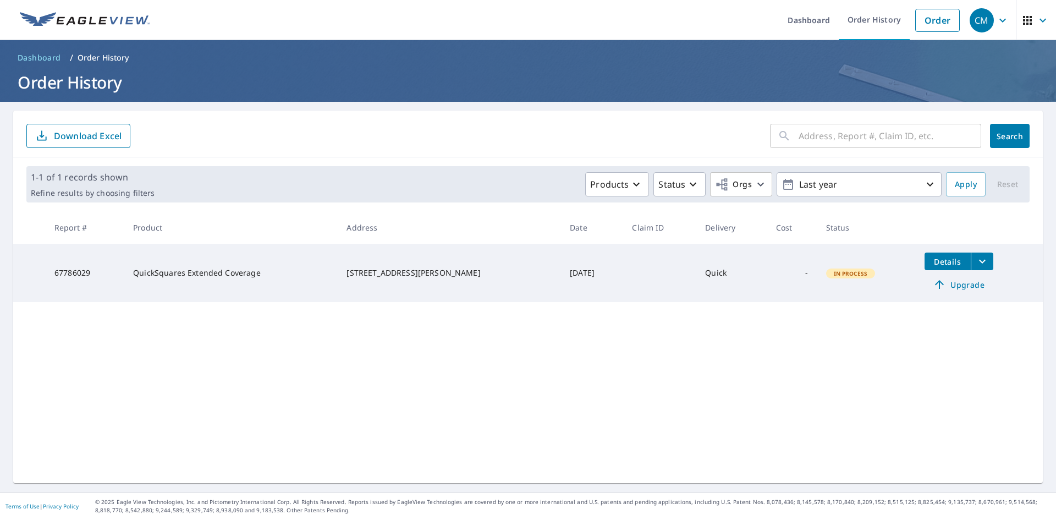
click at [831, 279] on td "In Process" at bounding box center [866, 273] width 98 height 58
click at [976, 266] on icon "filesDropdownBtn-67786029" at bounding box center [981, 261] width 13 height 13
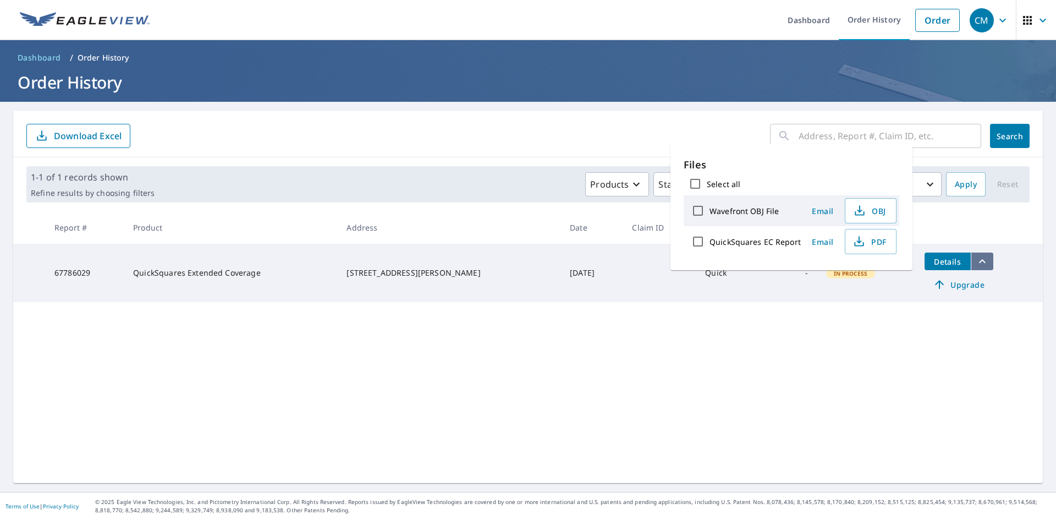
click at [976, 266] on icon "filesDropdownBtn-67786029" at bounding box center [981, 261] width 13 height 13
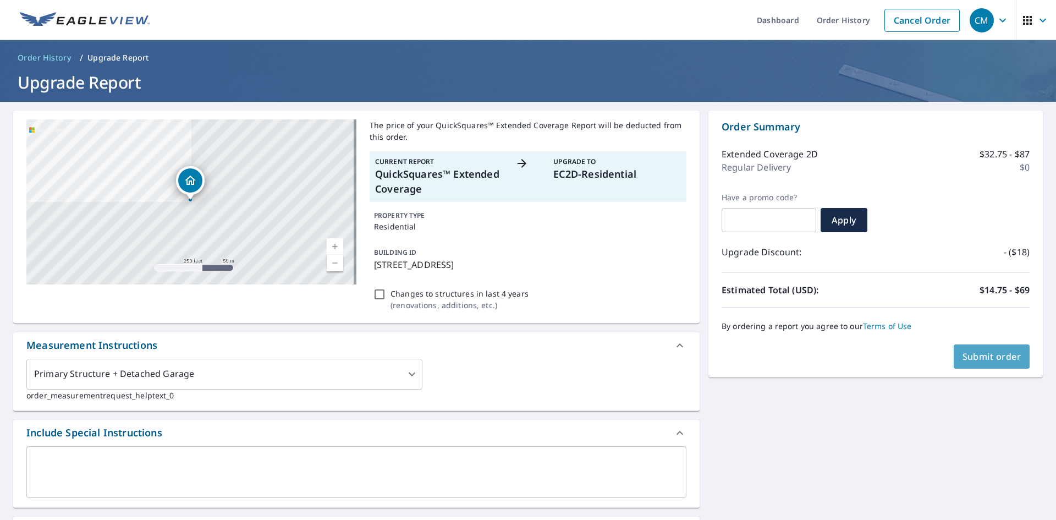
click at [1001, 358] on span "Submit order" at bounding box center [991, 356] width 59 height 12
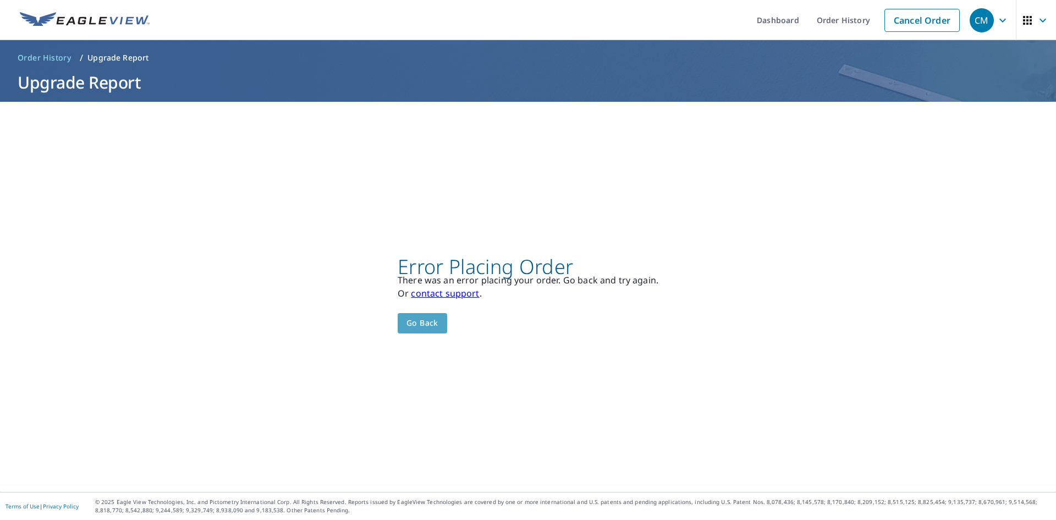
click at [428, 321] on span "Go back" at bounding box center [422, 323] width 32 height 14
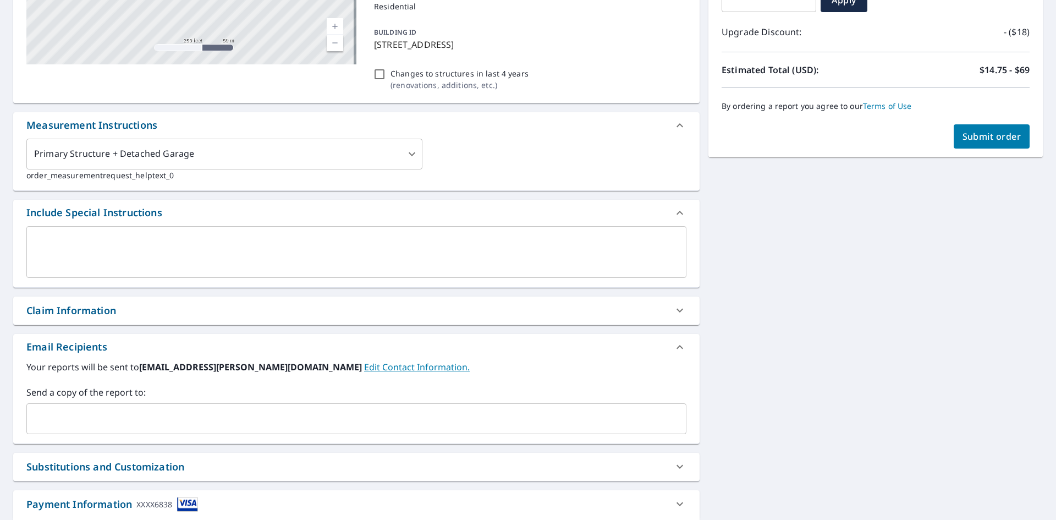
scroll to position [290, 0]
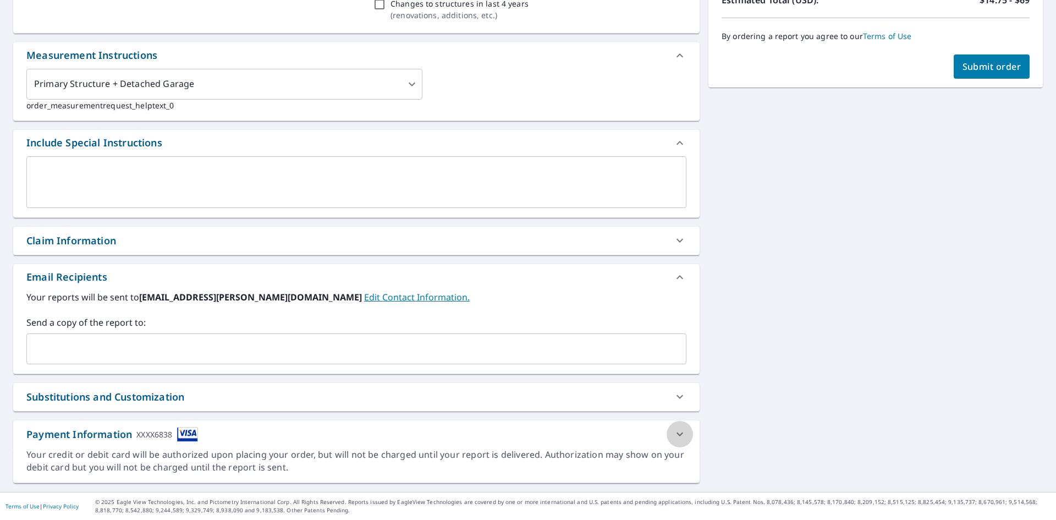
click at [677, 433] on icon at bounding box center [679, 433] width 13 height 13
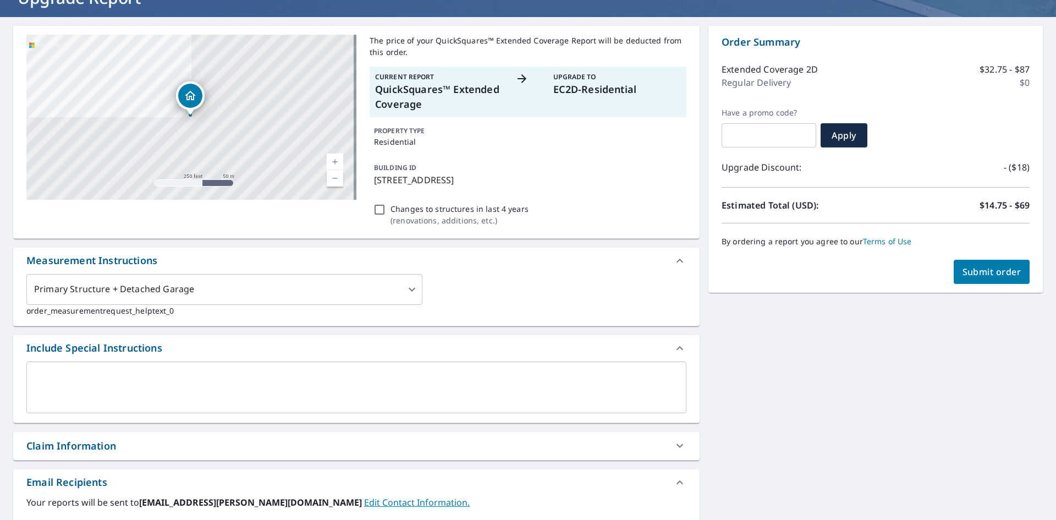
scroll to position [0, 0]
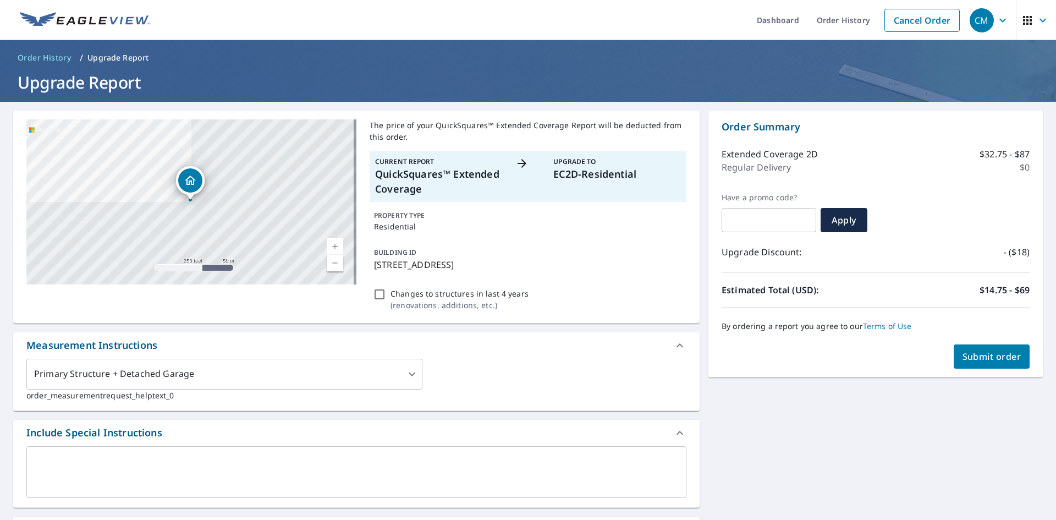
click at [994, 354] on span "Submit order" at bounding box center [991, 356] width 59 height 12
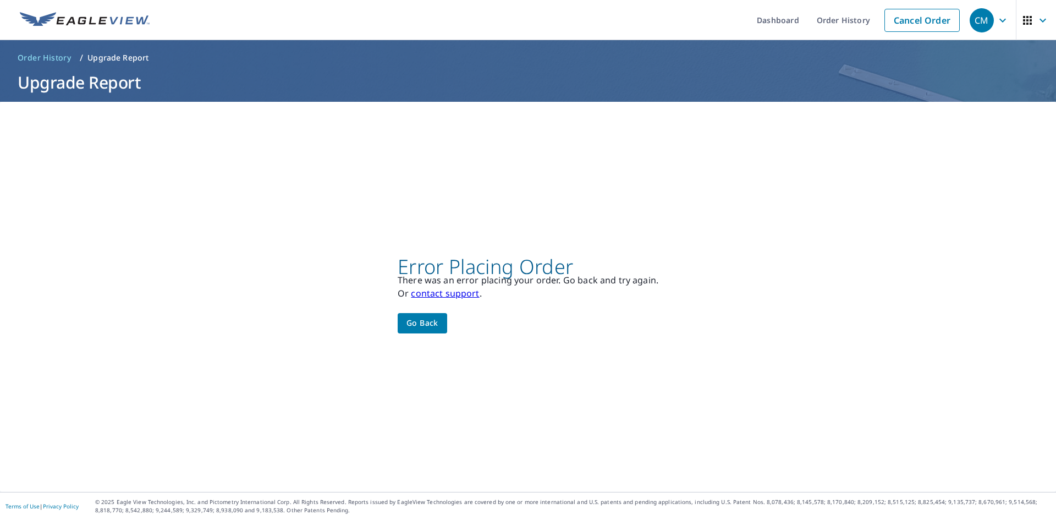
click at [426, 314] on div "Error Placing Order There was an error placing your order. Go back and try agai…" at bounding box center [528, 296] width 261 height 73
click at [416, 323] on span "Go back" at bounding box center [422, 323] width 32 height 14
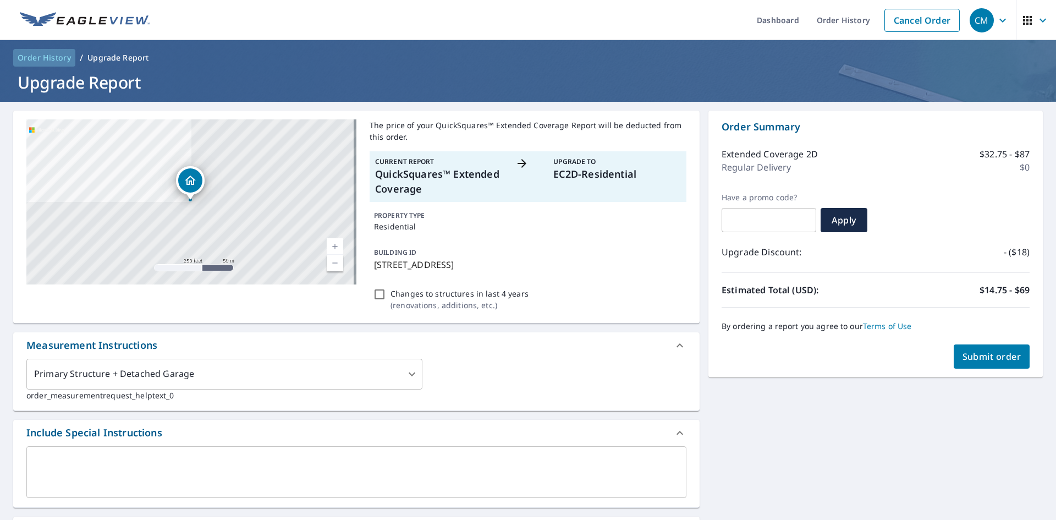
click at [51, 56] on span "Order History" at bounding box center [44, 57] width 53 height 11
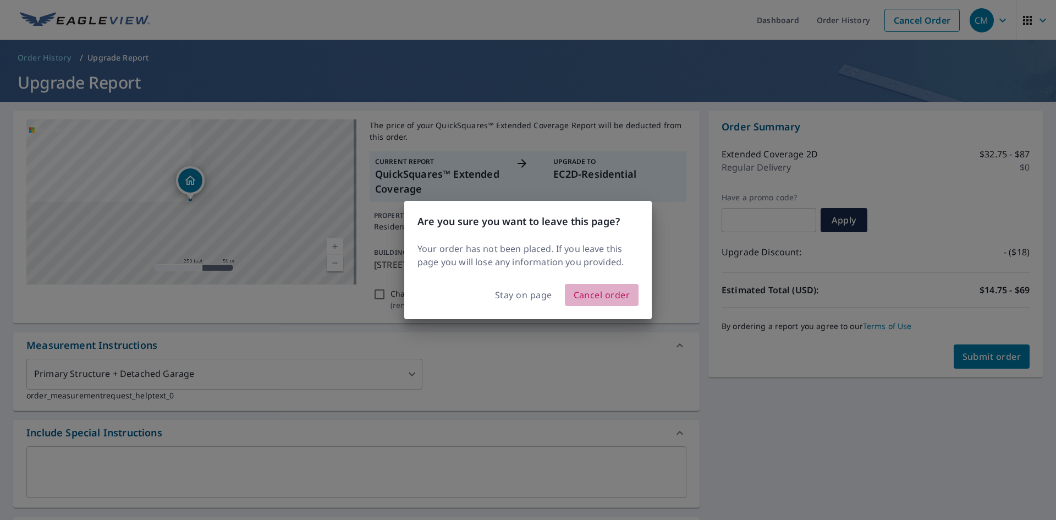
click at [609, 300] on span "Cancel order" at bounding box center [601, 294] width 57 height 15
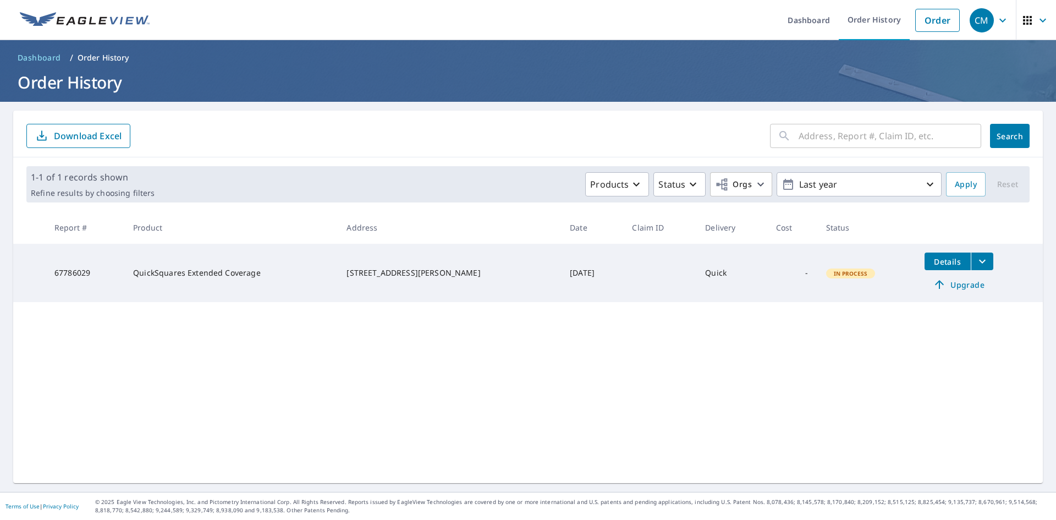
click at [980, 262] on button "filesDropdownBtn-67786029" at bounding box center [981, 261] width 23 height 18
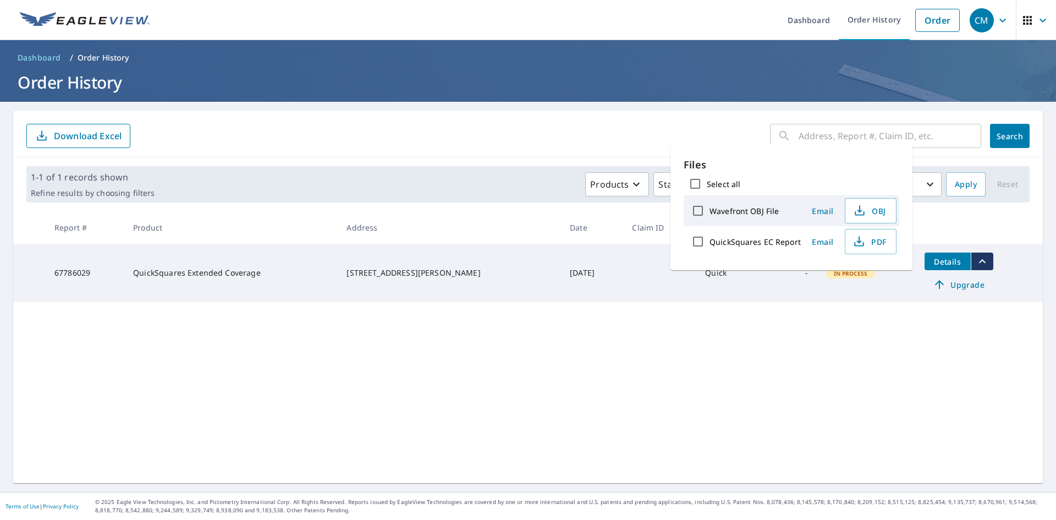
click at [980, 262] on button "filesDropdownBtn-67786029" at bounding box center [981, 261] width 23 height 18
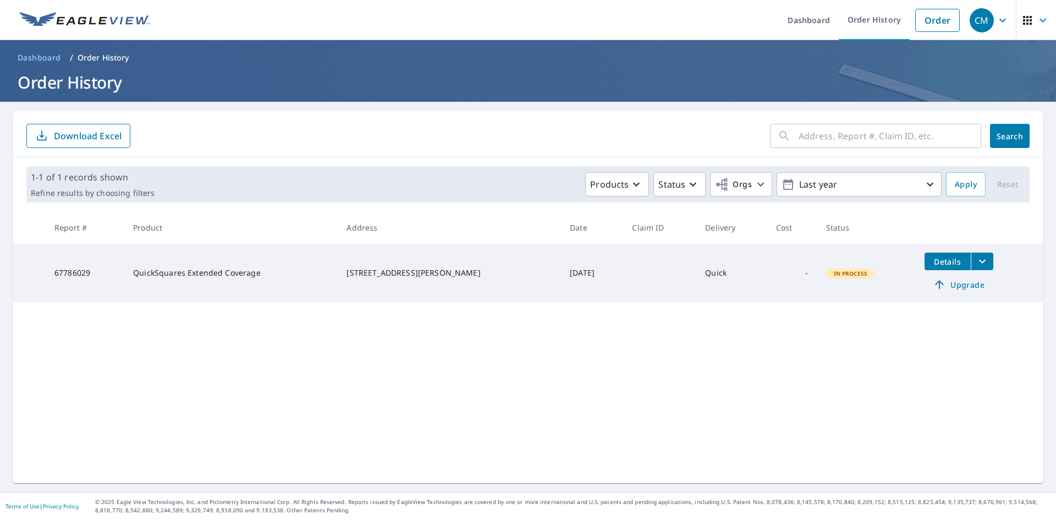
click at [975, 264] on icon "filesDropdownBtn-67786029" at bounding box center [981, 261] width 13 height 13
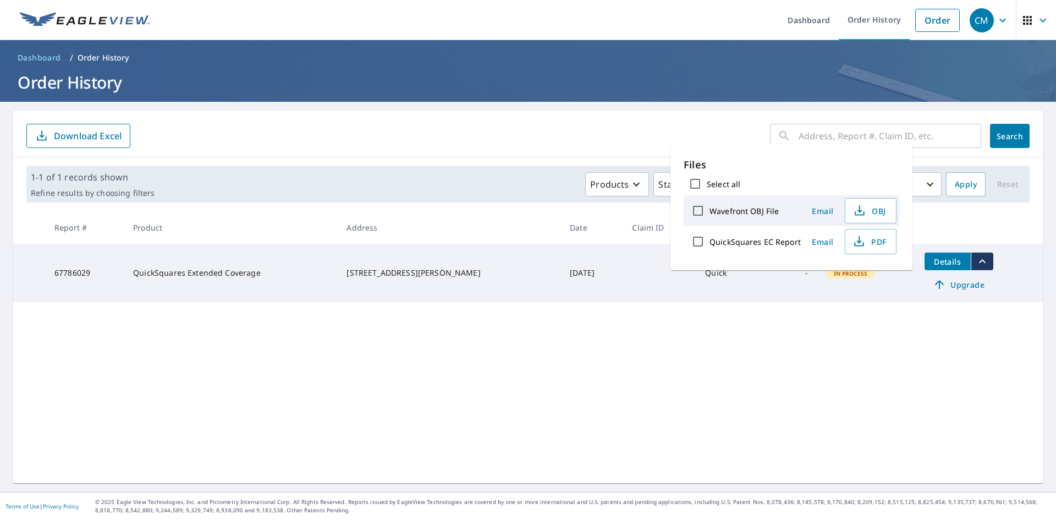
click at [736, 244] on label "QuickSquares EC Report" at bounding box center [754, 241] width 91 height 10
click at [709, 244] on input "QuickSquares EC Report" at bounding box center [697, 241] width 23 height 23
checkbox input "true"
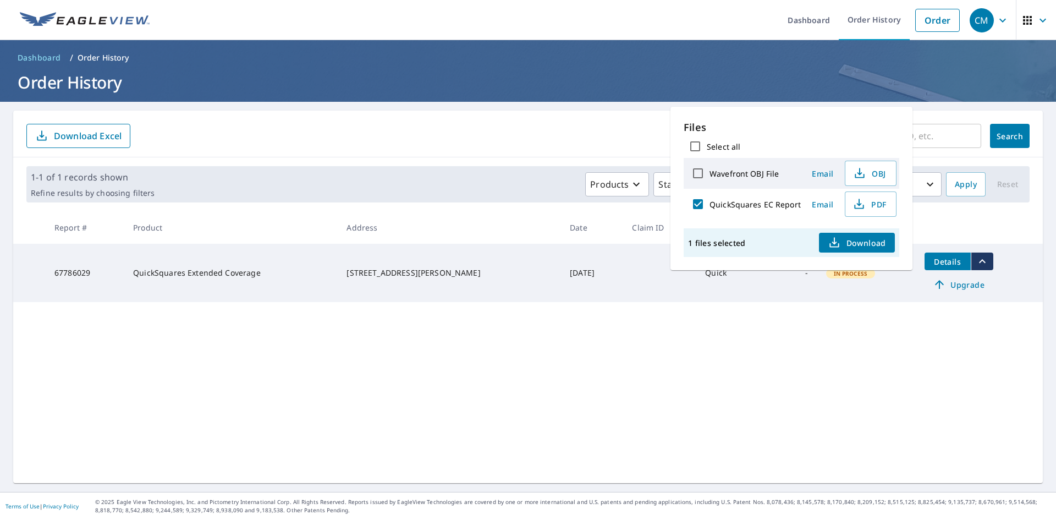
click at [862, 384] on div "​ Search Download Excel 1-1 of 1 records shown Refine results by choosing filte…" at bounding box center [527, 297] width 1029 height 372
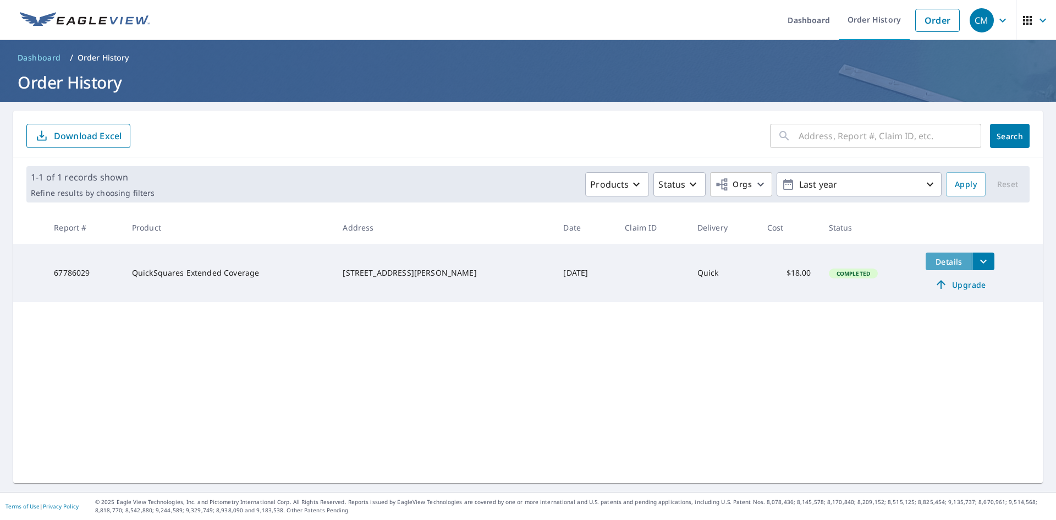
click at [934, 255] on button "Details" at bounding box center [948, 261] width 46 height 18
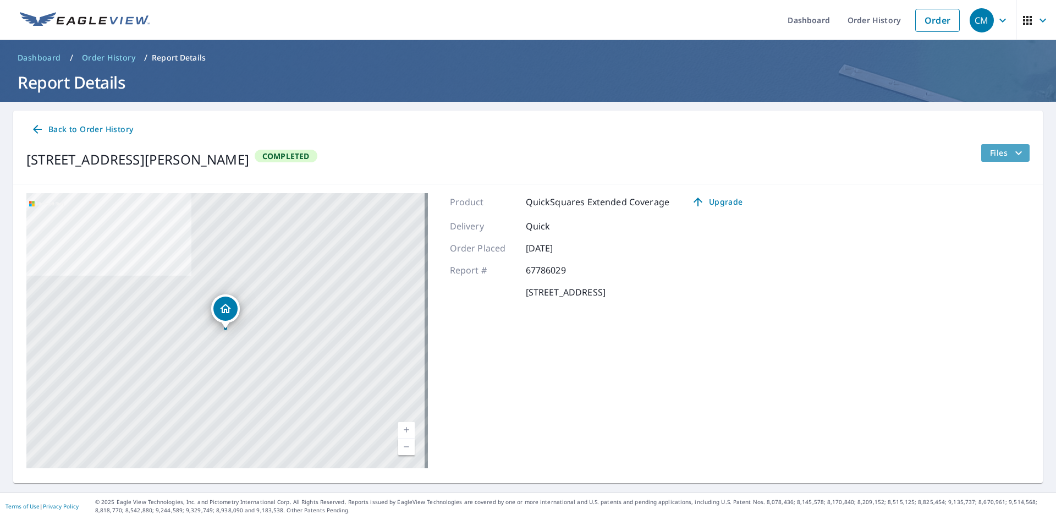
click at [1002, 159] on button "Files" at bounding box center [1004, 153] width 49 height 18
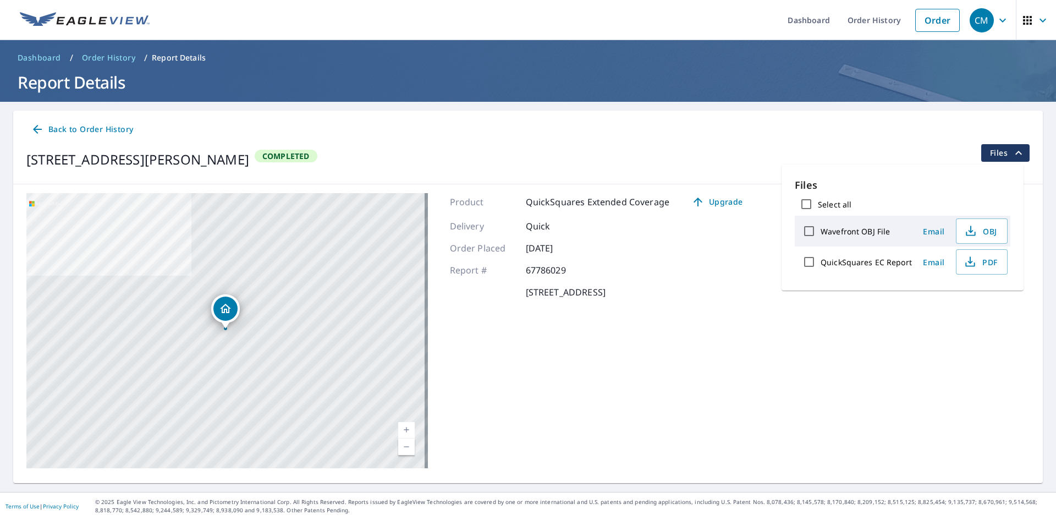
click at [840, 229] on label "Wavefront OBJ File" at bounding box center [854, 231] width 69 height 10
click at [820, 229] on input "Wavefront OBJ File" at bounding box center [808, 230] width 23 height 23
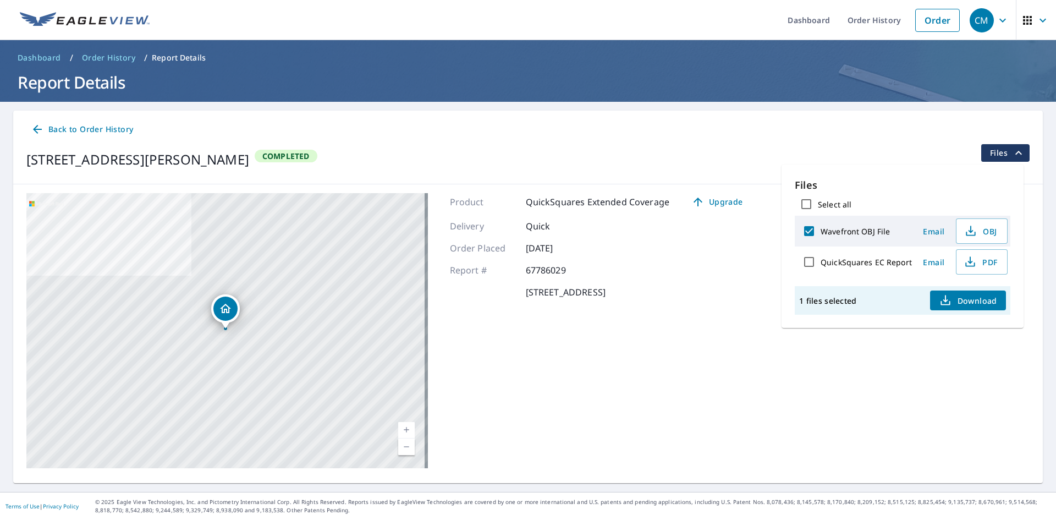
click at [840, 229] on label "Wavefront OBJ File" at bounding box center [854, 231] width 69 height 10
click at [820, 229] on input "Wavefront OBJ File" at bounding box center [808, 230] width 23 height 23
checkbox input "false"
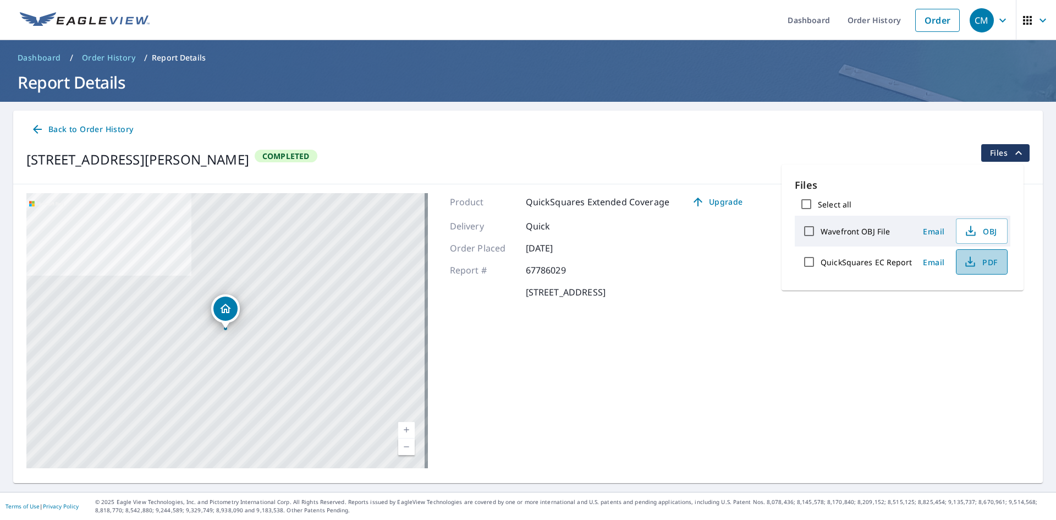
click at [956, 260] on button "PDF" at bounding box center [982, 261] width 52 height 25
click at [92, 123] on span "Back to Order History" at bounding box center [82, 130] width 102 height 14
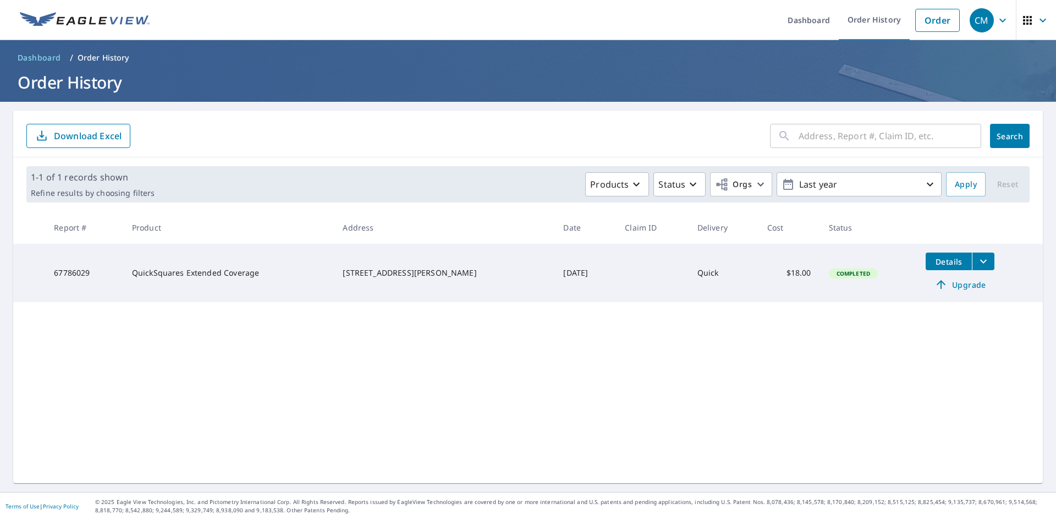
click at [946, 281] on span "Upgrade" at bounding box center [960, 284] width 56 height 13
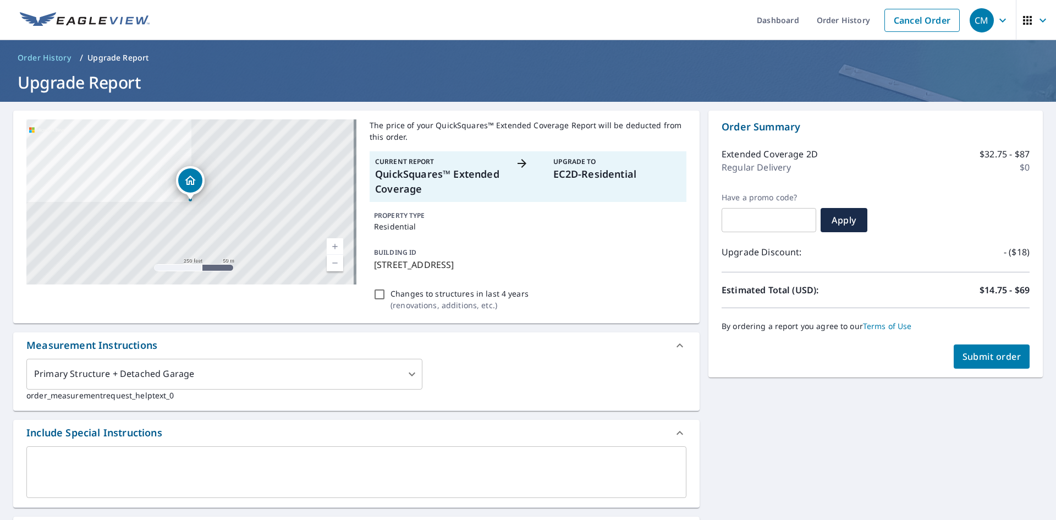
click at [998, 355] on span "Submit order" at bounding box center [991, 356] width 59 height 12
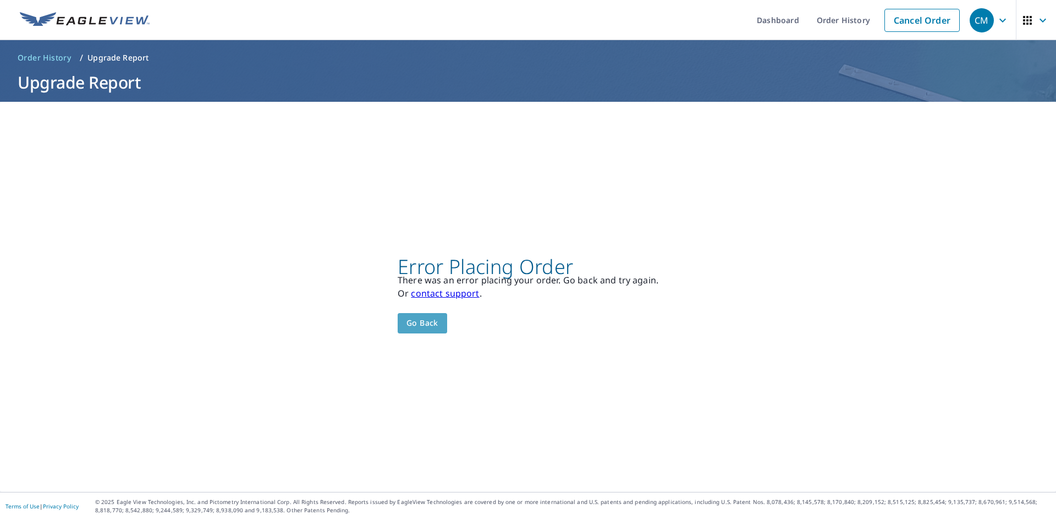
click at [413, 326] on span "Go back" at bounding box center [422, 323] width 32 height 14
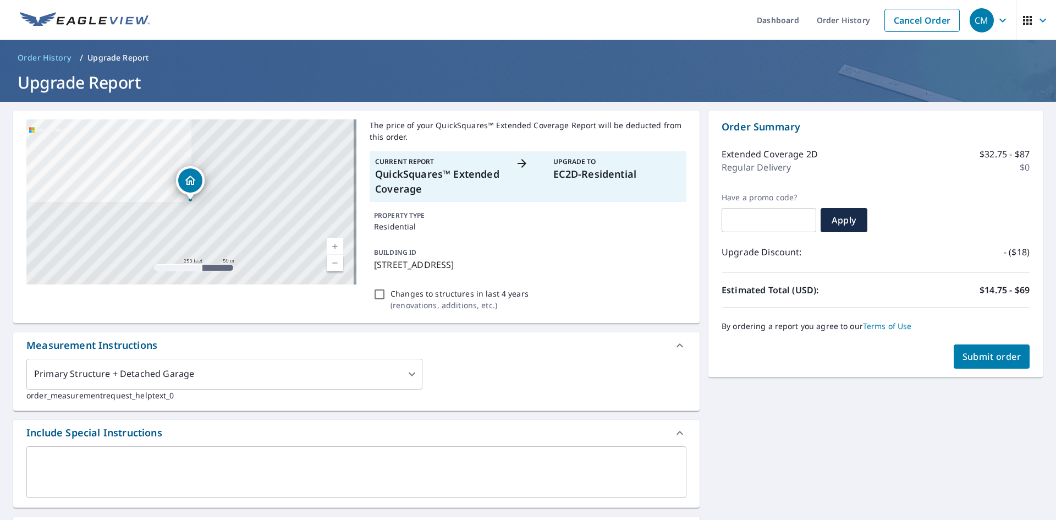
click at [381, 296] on input "Changes to structures in last 4 years ( renovations, additions, etc. )" at bounding box center [379, 294] width 13 height 13
checkbox input "false"
click at [988, 361] on span "Submit order" at bounding box center [991, 356] width 59 height 12
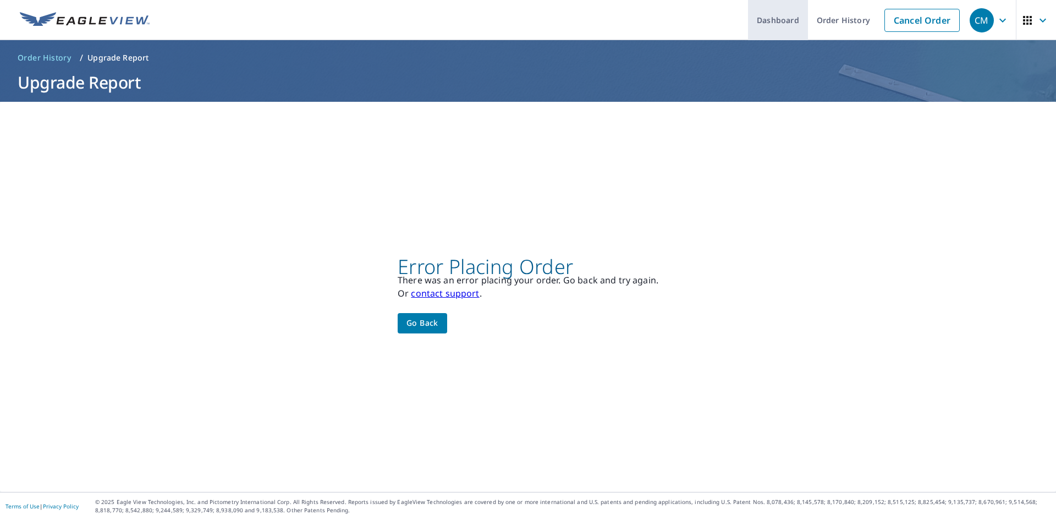
click at [779, 21] on link "Dashboard" at bounding box center [778, 20] width 60 height 40
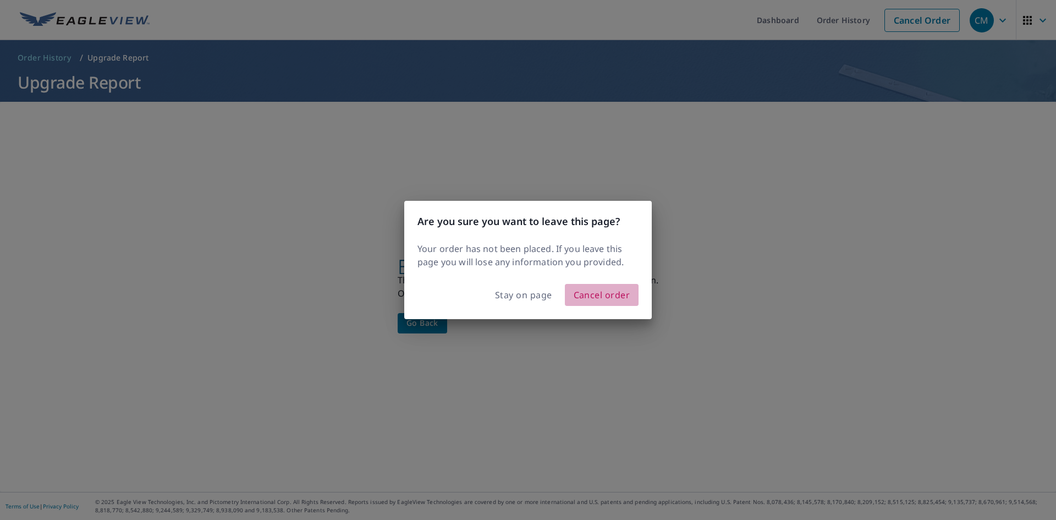
click at [615, 297] on span "Cancel order" at bounding box center [601, 294] width 57 height 15
